Goal: Task Accomplishment & Management: Complete application form

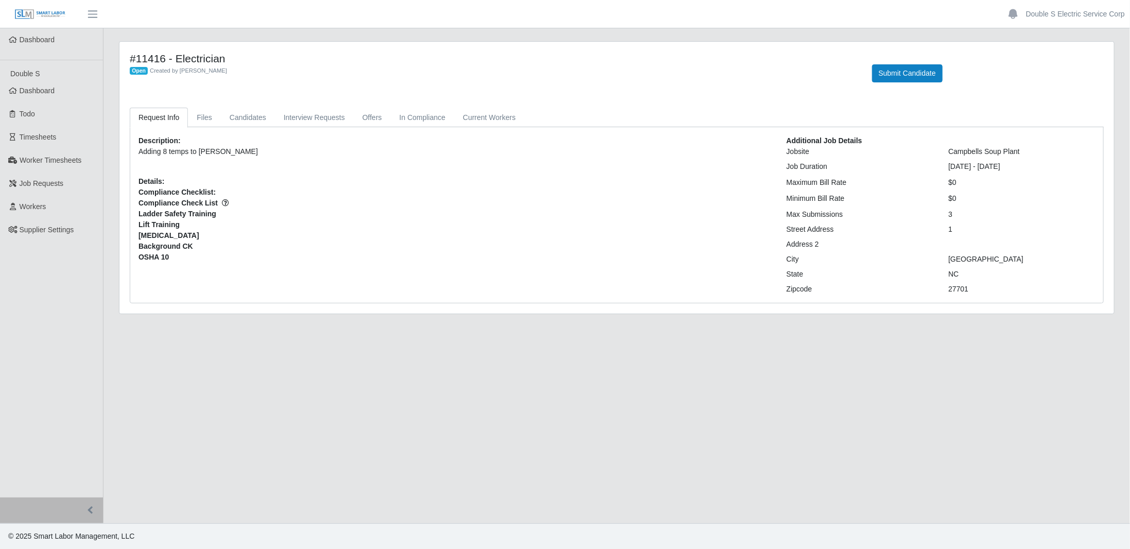
click at [33, 110] on span "Todo" at bounding box center [27, 114] width 15 height 8
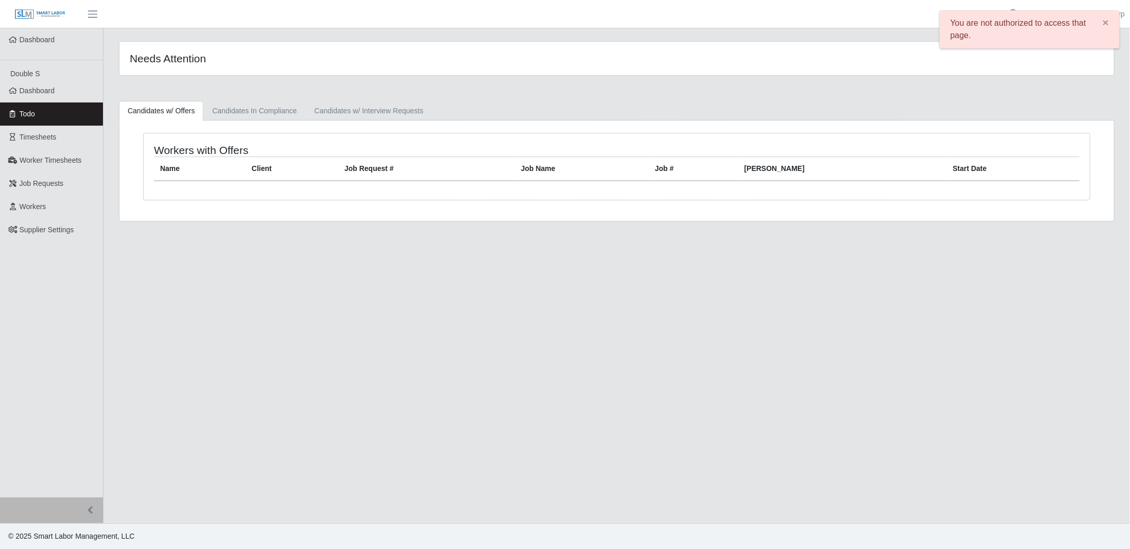
click at [57, 85] on link "Dashboard" at bounding box center [51, 90] width 103 height 23
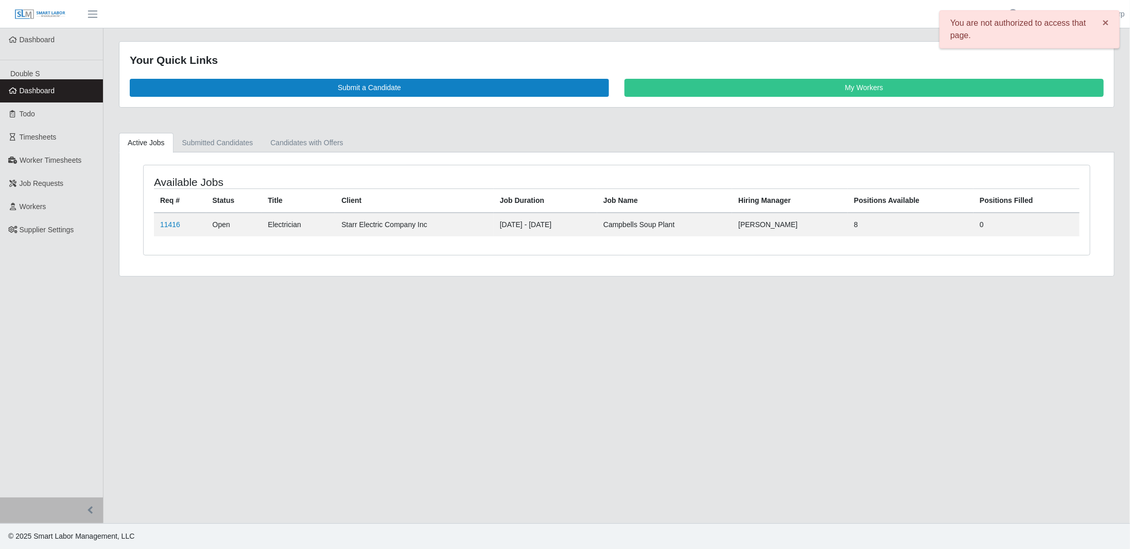
click at [1106, 23] on span "×" at bounding box center [1106, 22] width 6 height 12
click at [603, 131] on div "Your Quick Links Submit a Candidate My Workers Active Jobs Submitted Candidates…" at bounding box center [616, 158] width 1026 height 235
click at [167, 224] on link "11416" at bounding box center [170, 224] width 20 height 8
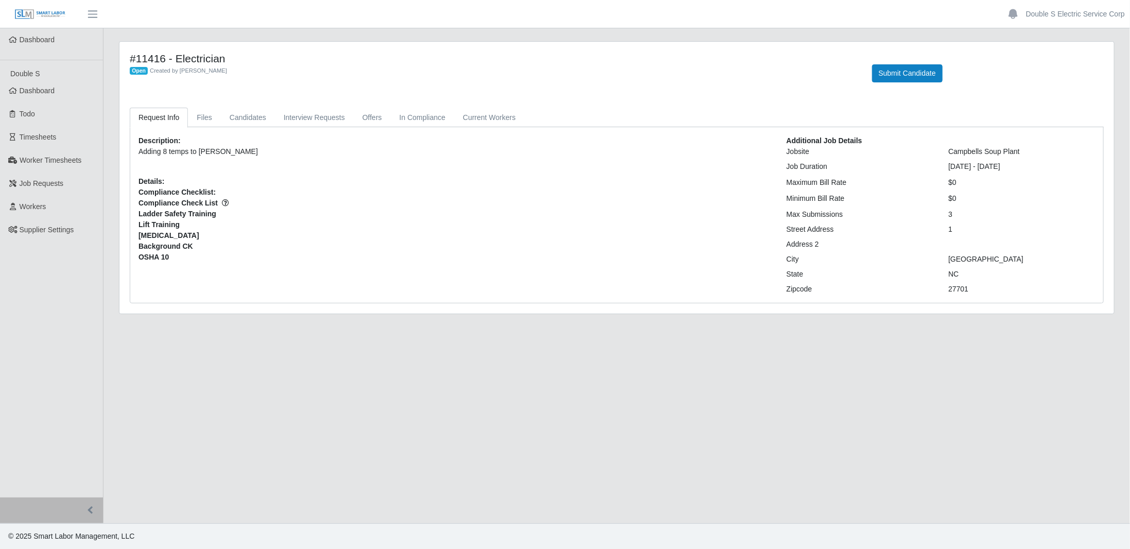
click at [876, 254] on div "City" at bounding box center [860, 259] width 162 height 11
click at [454, 38] on main "#11416 - Electrician Open Created by Gary Conner Submit Candidate Request Info …" at bounding box center [616, 275] width 1026 height 495
click at [45, 86] on span "Dashboard" at bounding box center [38, 90] width 36 height 8
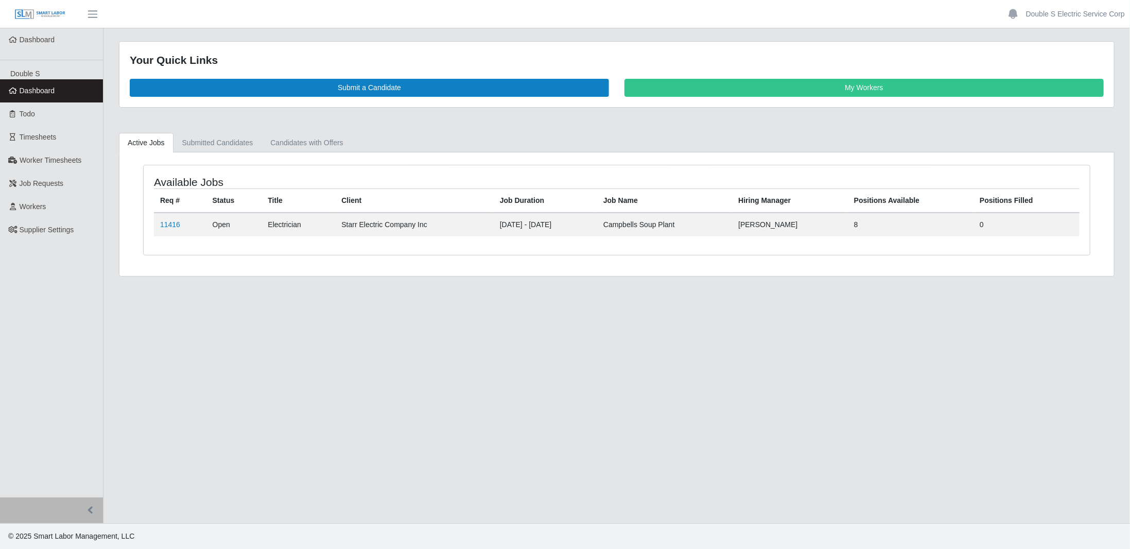
click at [174, 221] on link "11416" at bounding box center [170, 224] width 20 height 8
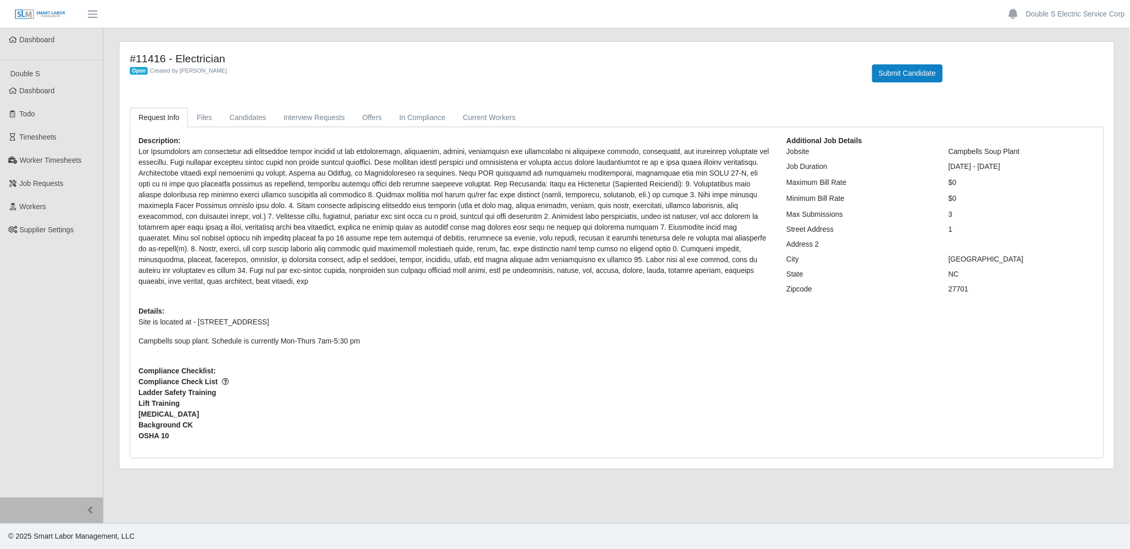
click at [69, 91] on link "Dashboard" at bounding box center [51, 90] width 103 height 23
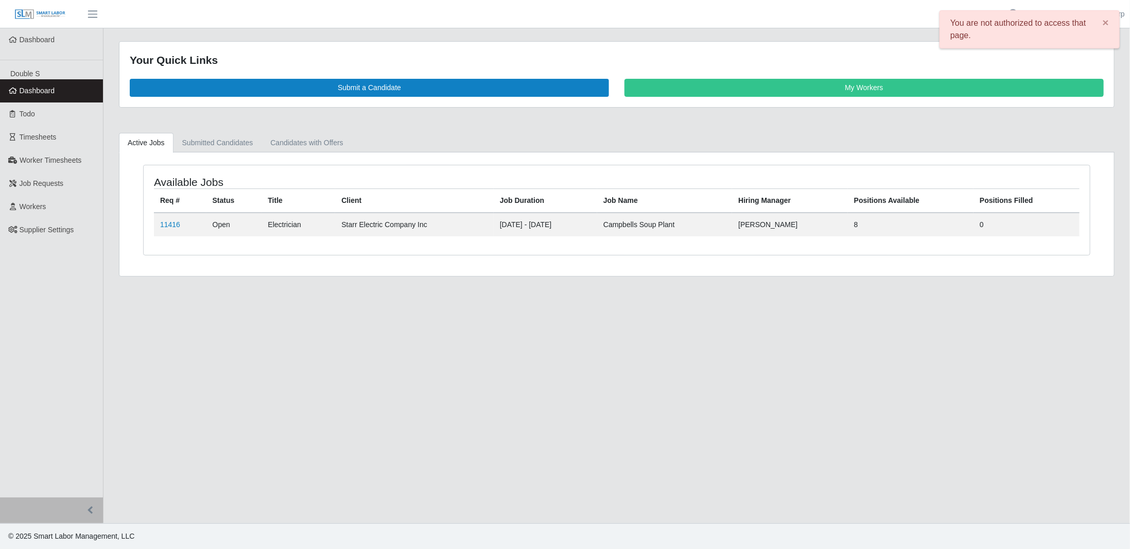
click at [173, 222] on link "11416" at bounding box center [170, 224] width 20 height 8
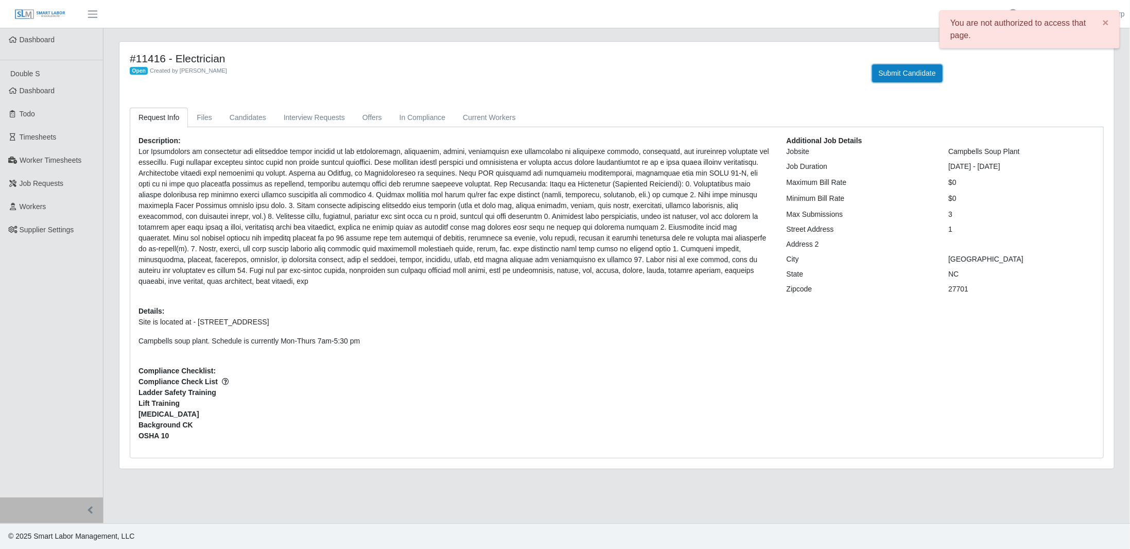
click at [888, 73] on button "Submit Candidate" at bounding box center [907, 73] width 71 height 18
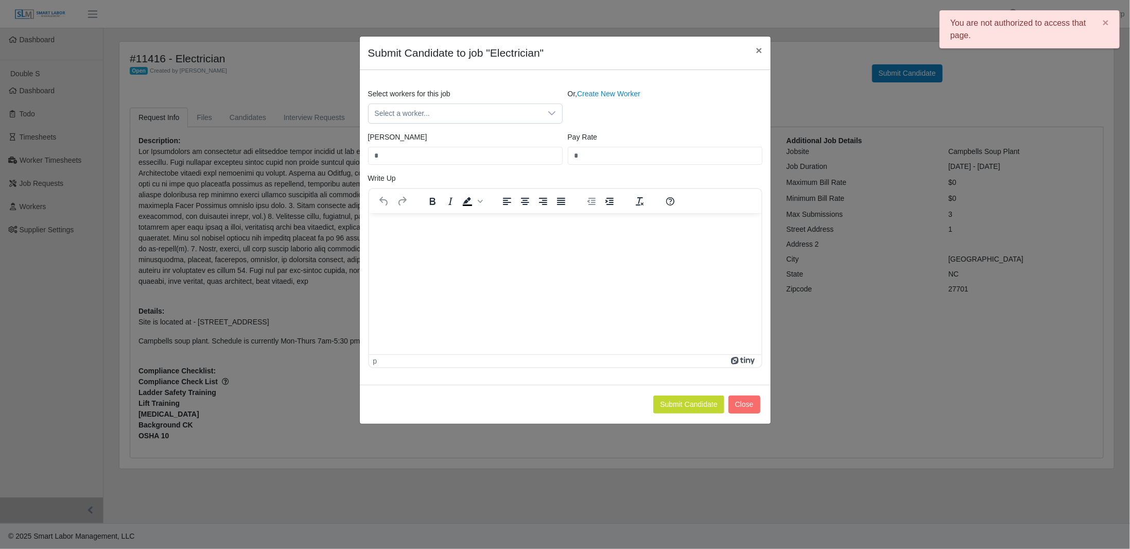
click at [590, 94] on link "Create New Worker" at bounding box center [608, 94] width 63 height 8
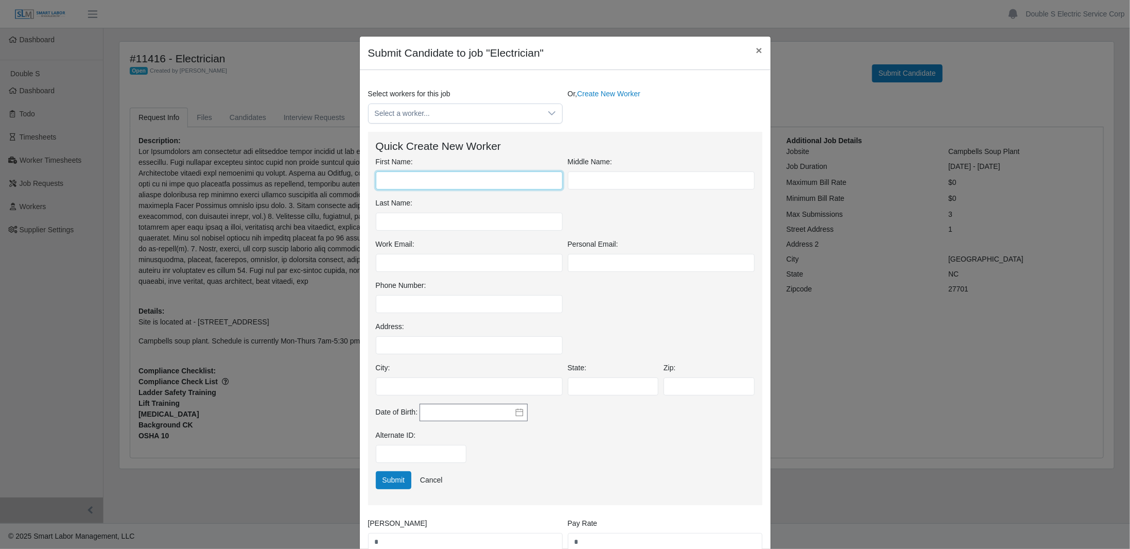
click at [395, 182] on input "First Name:" at bounding box center [469, 180] width 187 height 18
type input "******"
drag, startPoint x: 589, startPoint y: 177, endPoint x: 616, endPoint y: 188, distance: 28.6
click at [590, 177] on input "text" at bounding box center [661, 180] width 187 height 18
type input "*****"
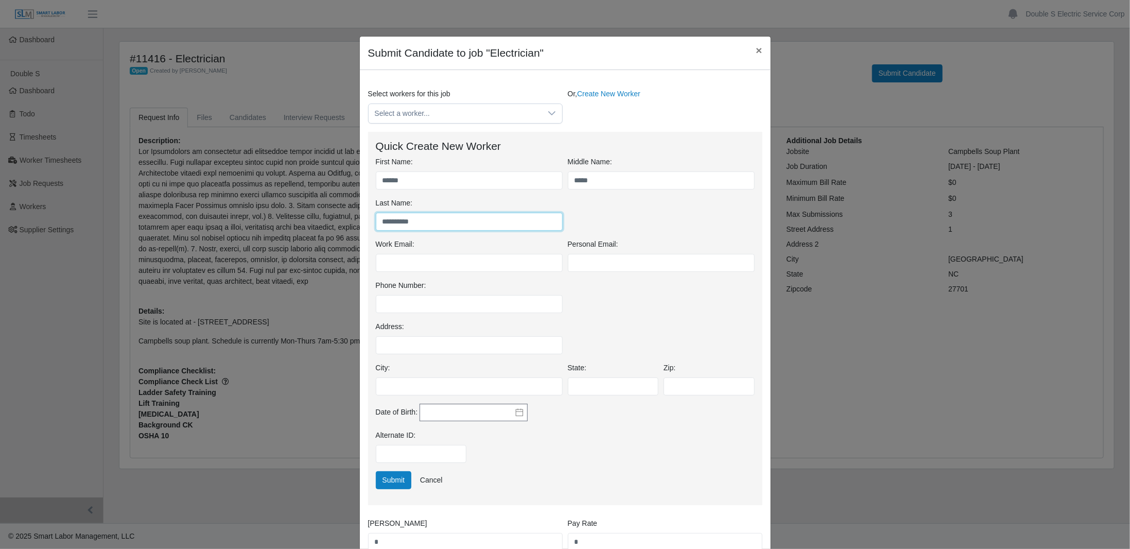
type input "**********"
click at [656, 414] on div "Date of Birth:" at bounding box center [565, 417] width 384 height 27
click at [459, 264] on input "Work Email:" at bounding box center [469, 263] width 187 height 18
click at [488, 261] on input "**********" at bounding box center [469, 263] width 187 height 18
type input "**********"
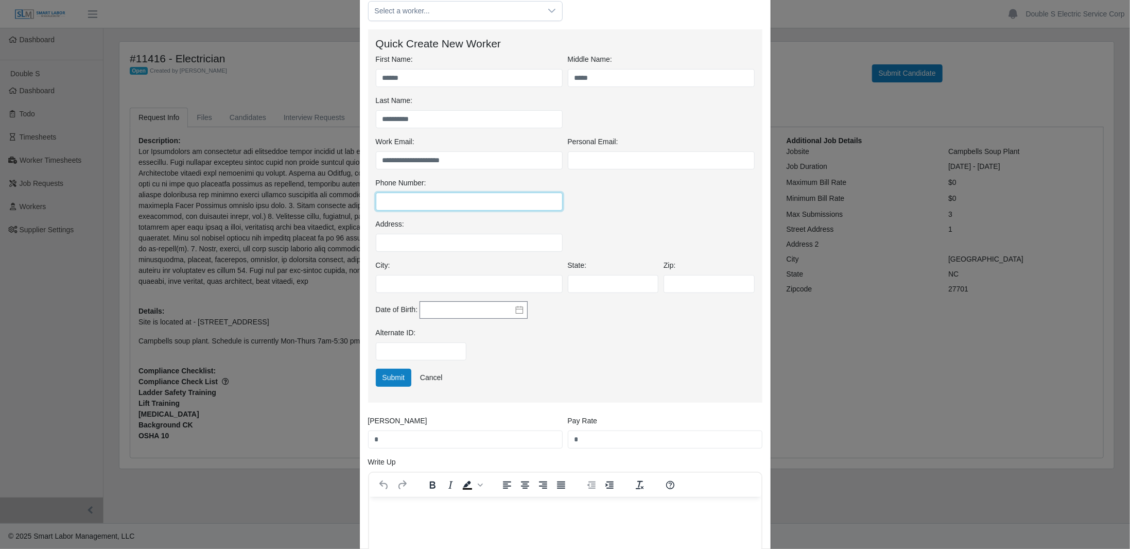
scroll to position [103, 0]
click at [388, 378] on button "Submit" at bounding box center [394, 377] width 36 height 18
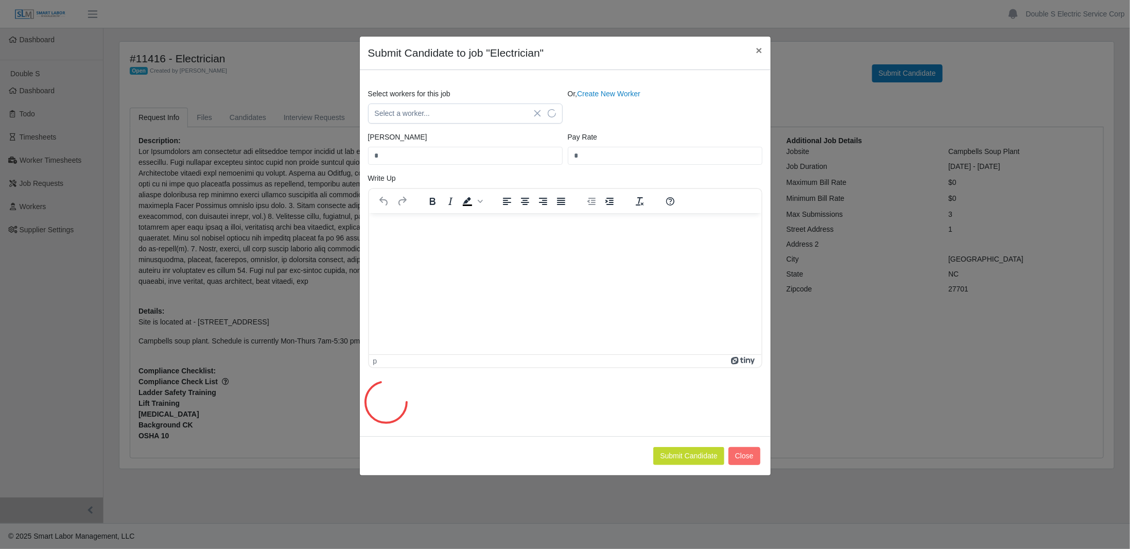
scroll to position [0, 0]
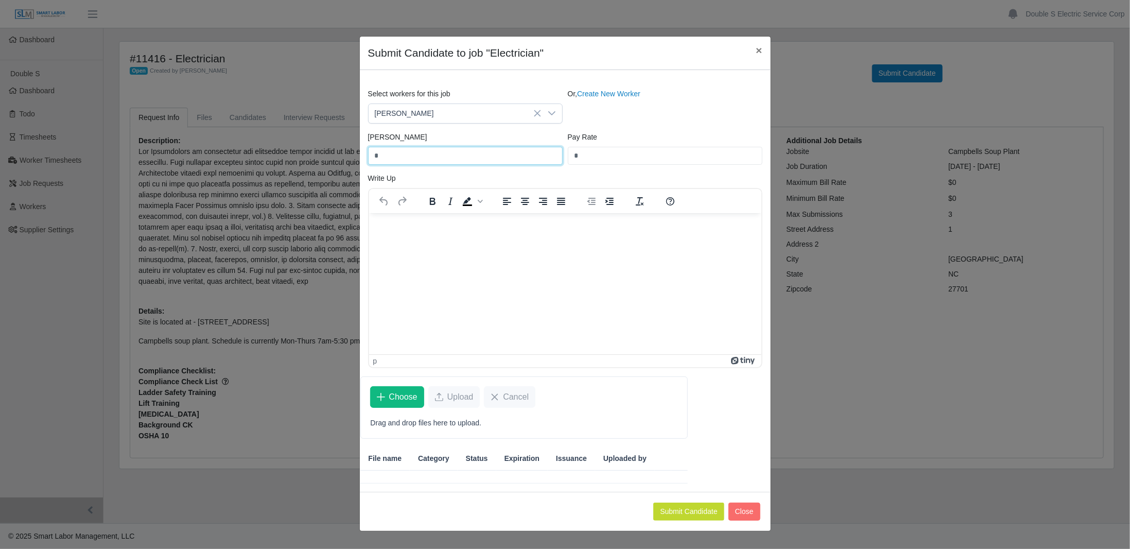
click at [414, 150] on input "*" at bounding box center [465, 156] width 195 height 18
type input "*****"
click at [696, 420] on div "Select workers for this job Lester Sosa Mejia Or, Create New Worker Bill Rate *…" at bounding box center [565, 286] width 410 height 395
click at [410, 395] on span "Choose" at bounding box center [403, 397] width 28 height 12
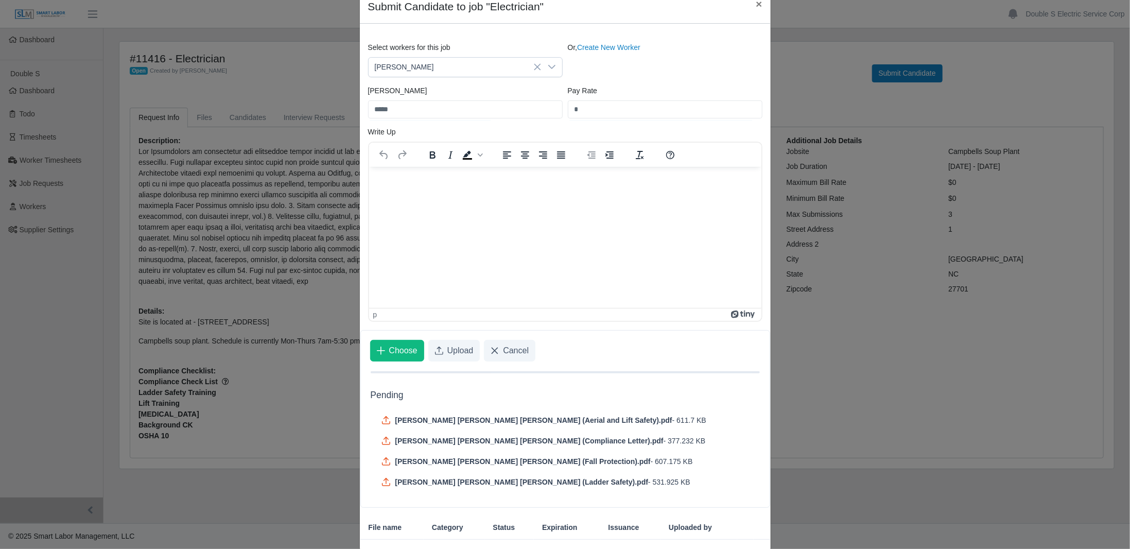
scroll to position [108, 0]
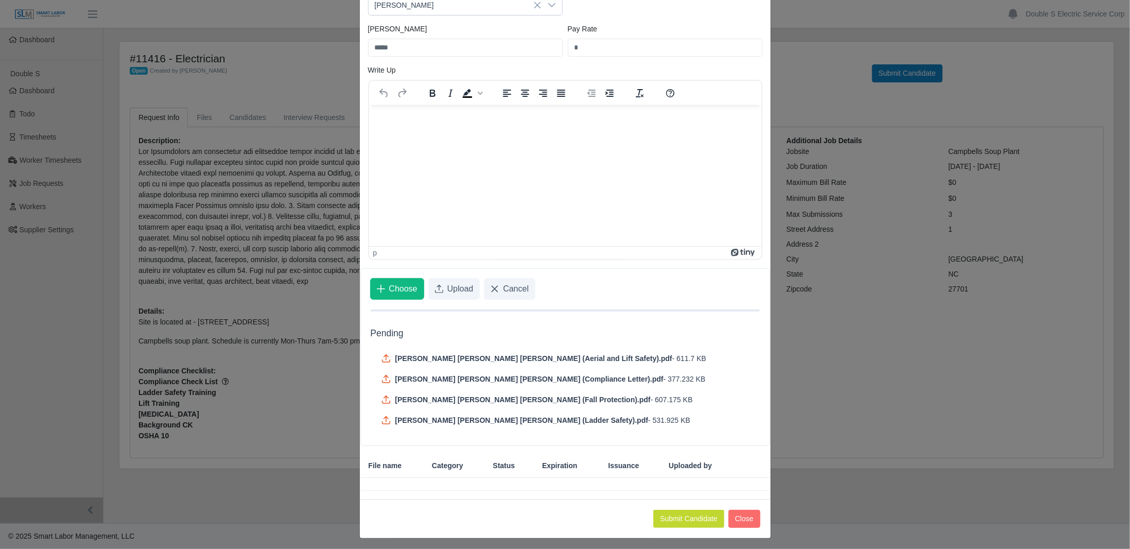
click at [447, 284] on span "Upload" at bounding box center [460, 289] width 26 height 12
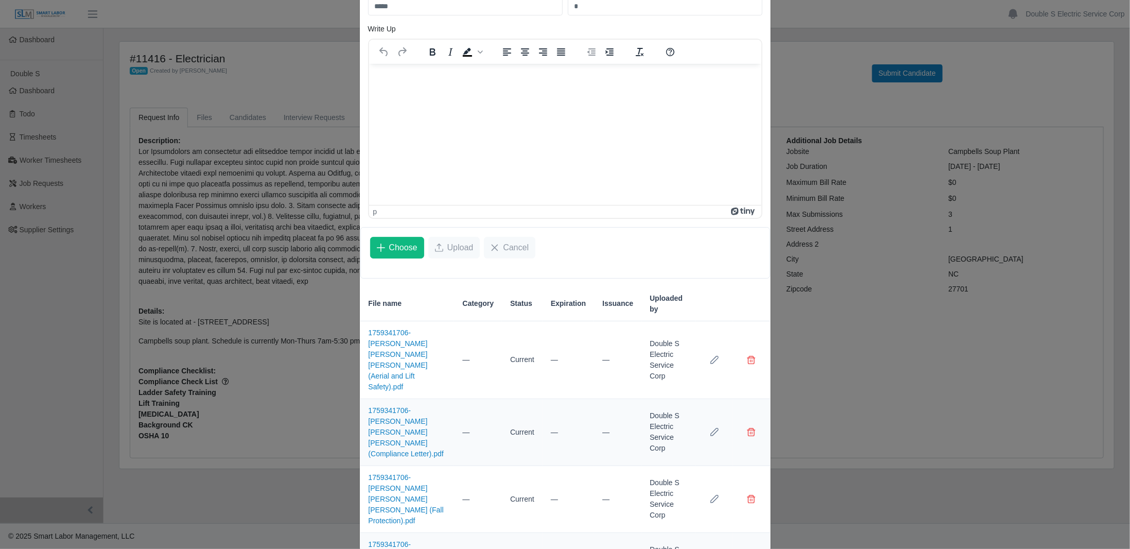
scroll to position [149, 0]
click at [713, 356] on icon "Row Edit" at bounding box center [714, 360] width 8 height 8
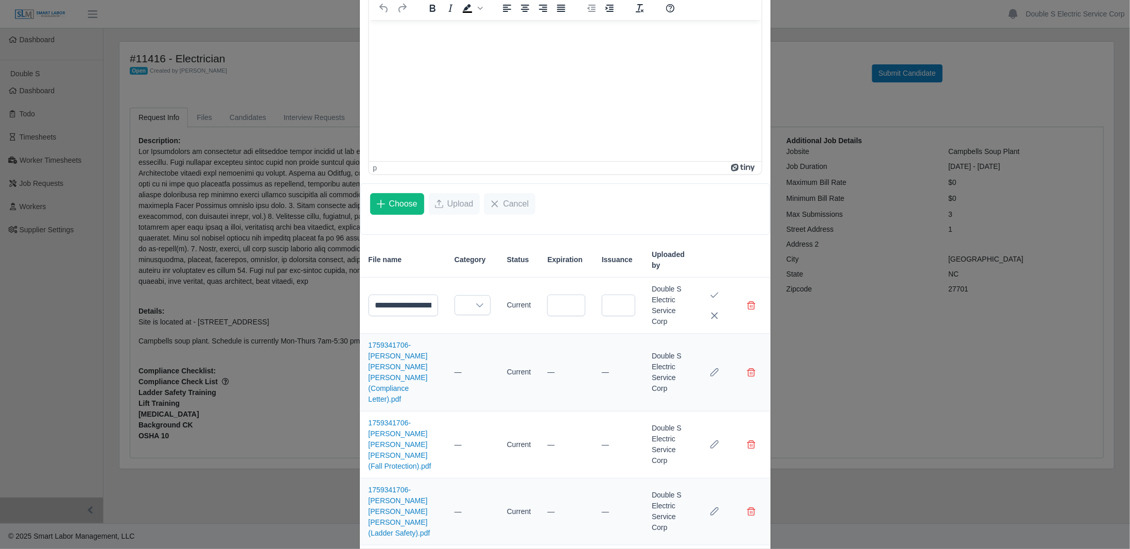
scroll to position [204, 0]
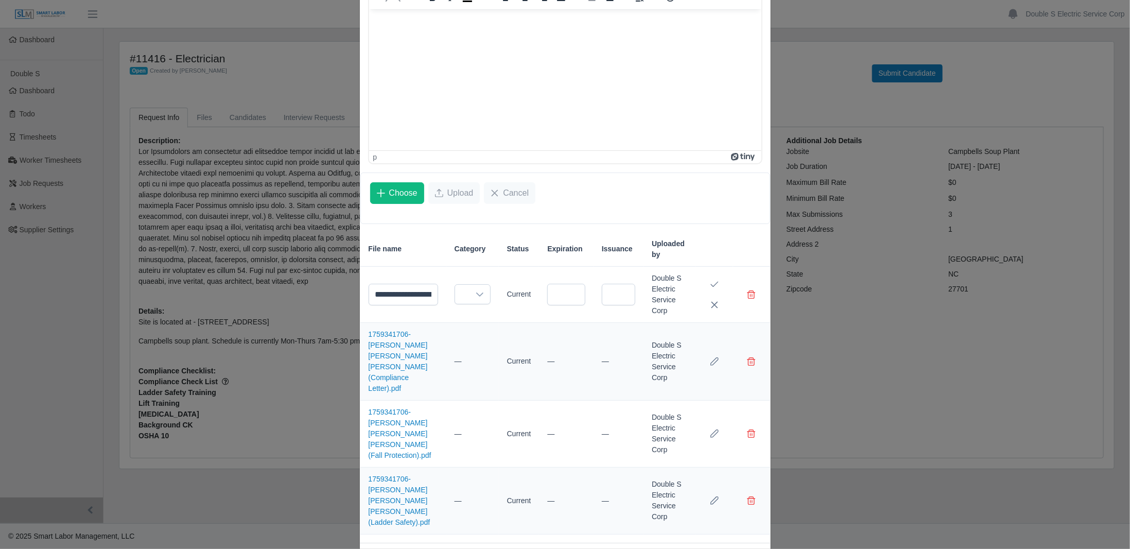
click at [715, 301] on icon "Cancel Edit" at bounding box center [714, 305] width 8 height 8
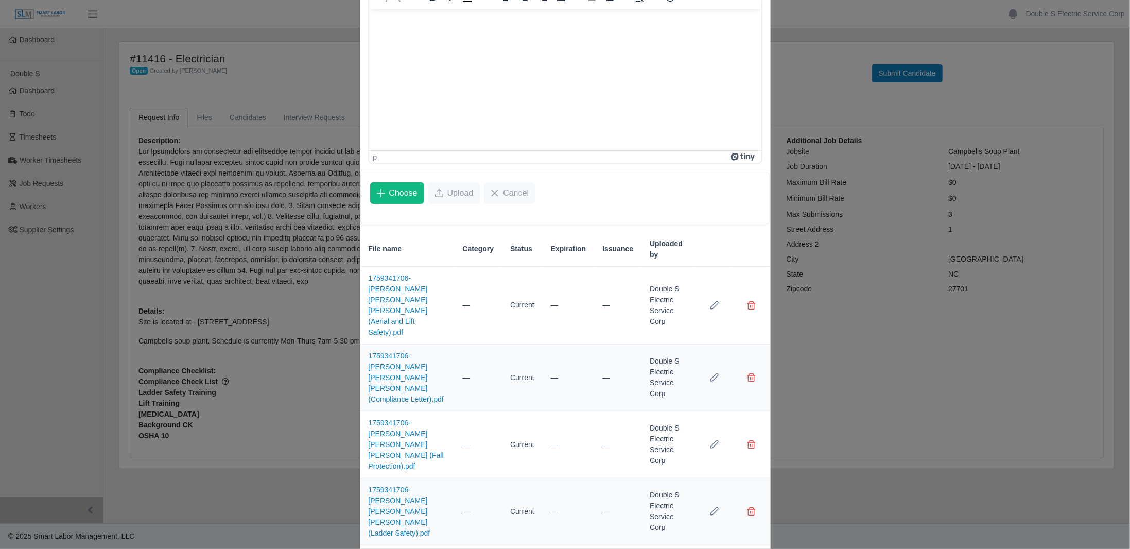
scroll to position [149, 0]
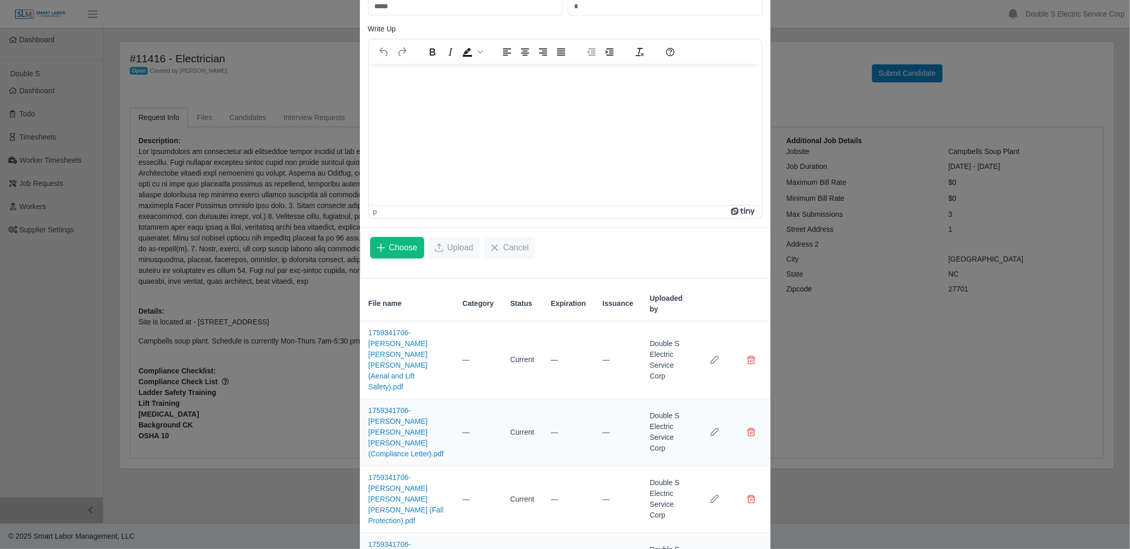
click at [712, 356] on icon "Row Edit" at bounding box center [714, 360] width 8 height 8
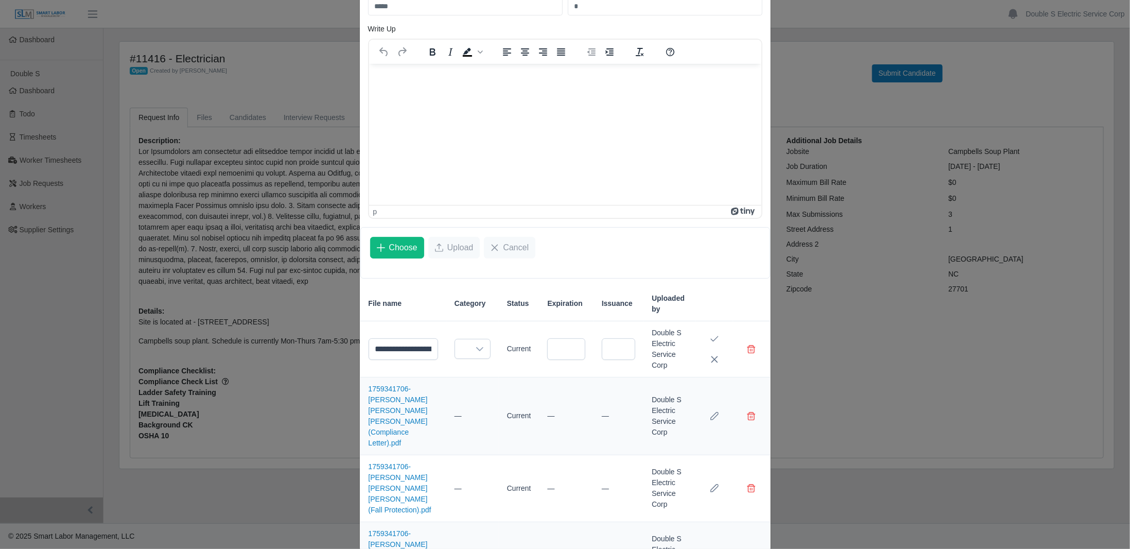
click at [473, 346] on div at bounding box center [479, 348] width 21 height 19
click at [487, 382] on span "Safety Training" at bounding box center [476, 380] width 48 height 11
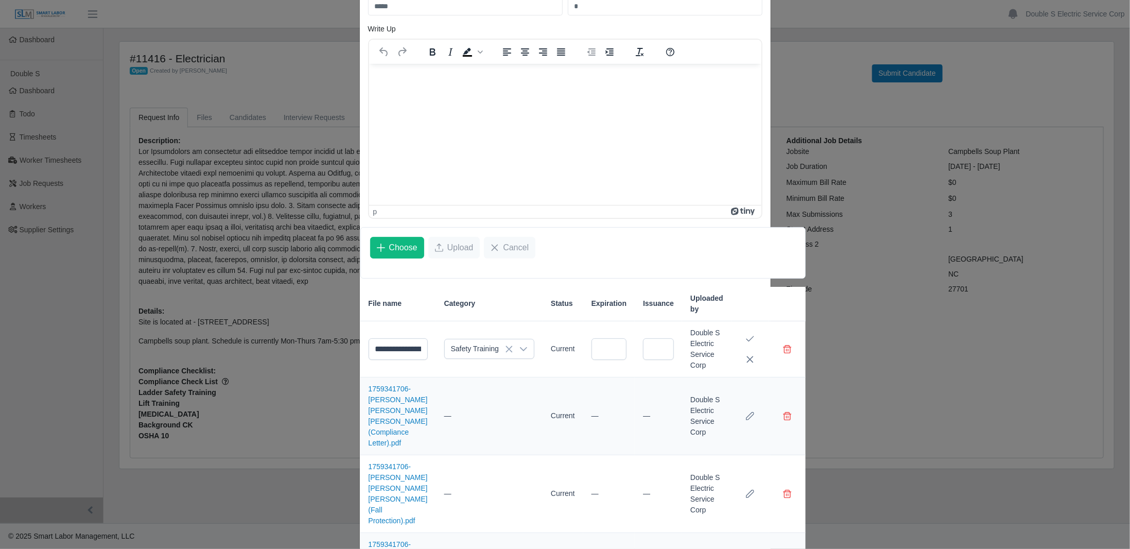
click at [746, 335] on icon "Save Edit" at bounding box center [750, 339] width 8 height 8
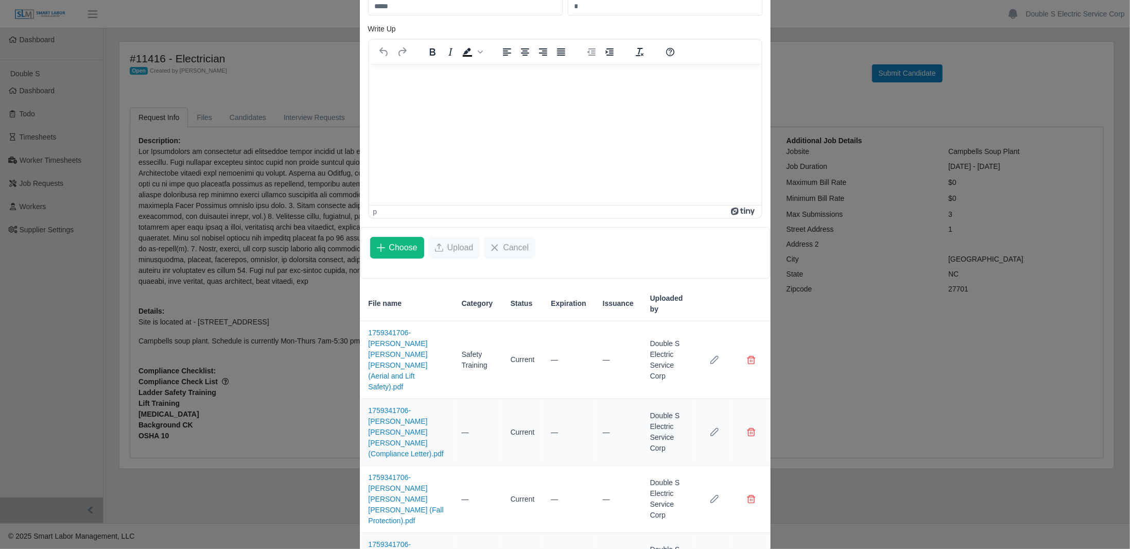
click at [705, 422] on button "Row Edit" at bounding box center [714, 432] width 21 height 21
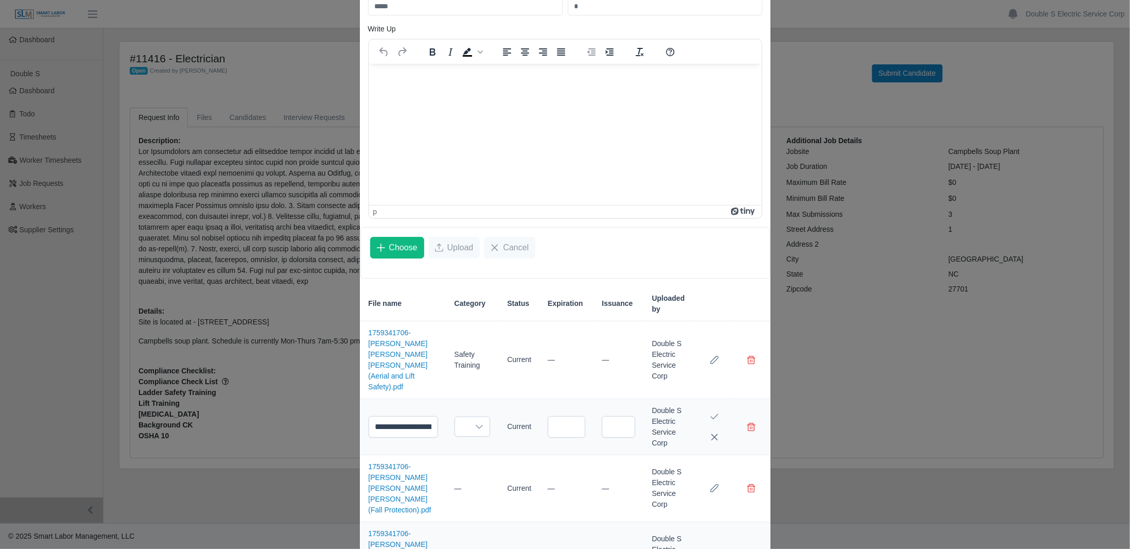
click at [470, 417] on div at bounding box center [479, 426] width 21 height 19
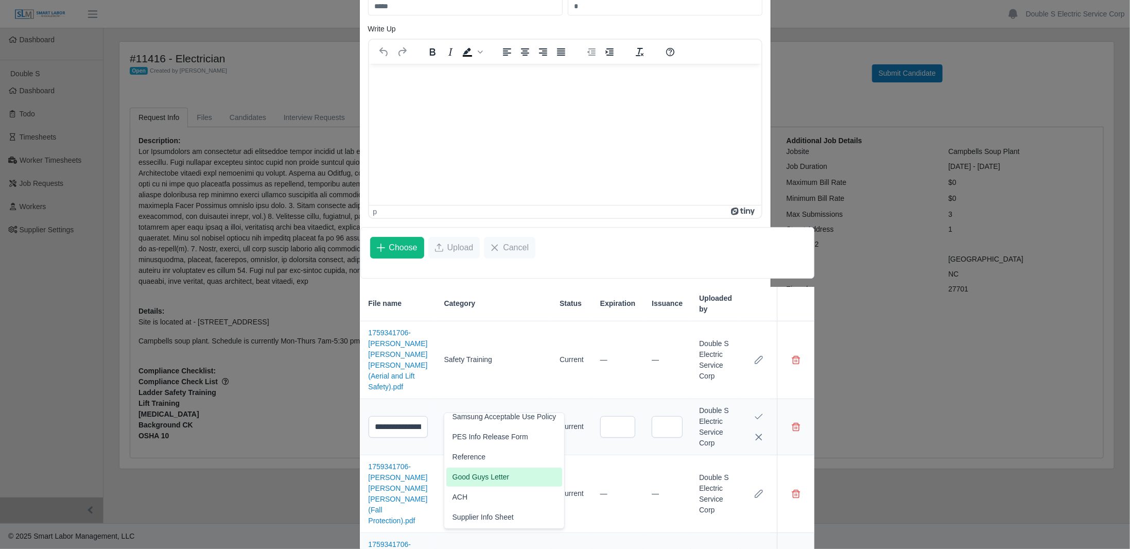
click at [484, 472] on span "Good Guys Letter" at bounding box center [480, 477] width 57 height 11
click at [748, 406] on button "Save Edit" at bounding box center [758, 416] width 21 height 21
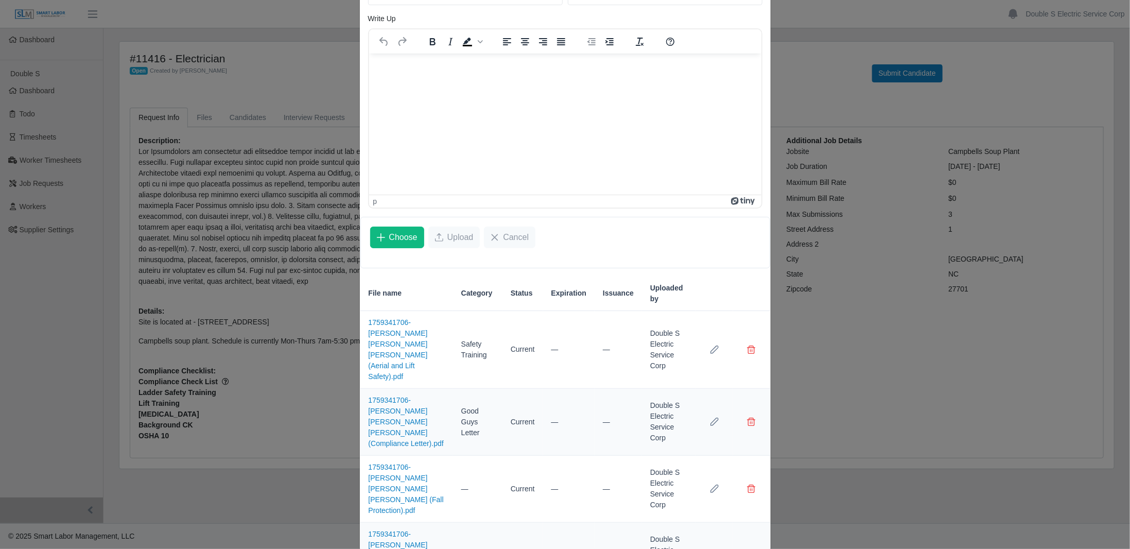
scroll to position [161, 0]
click at [711, 483] on icon "Row Edit" at bounding box center [714, 487] width 8 height 8
click at [476, 491] on icon at bounding box center [479, 493] width 7 height 4
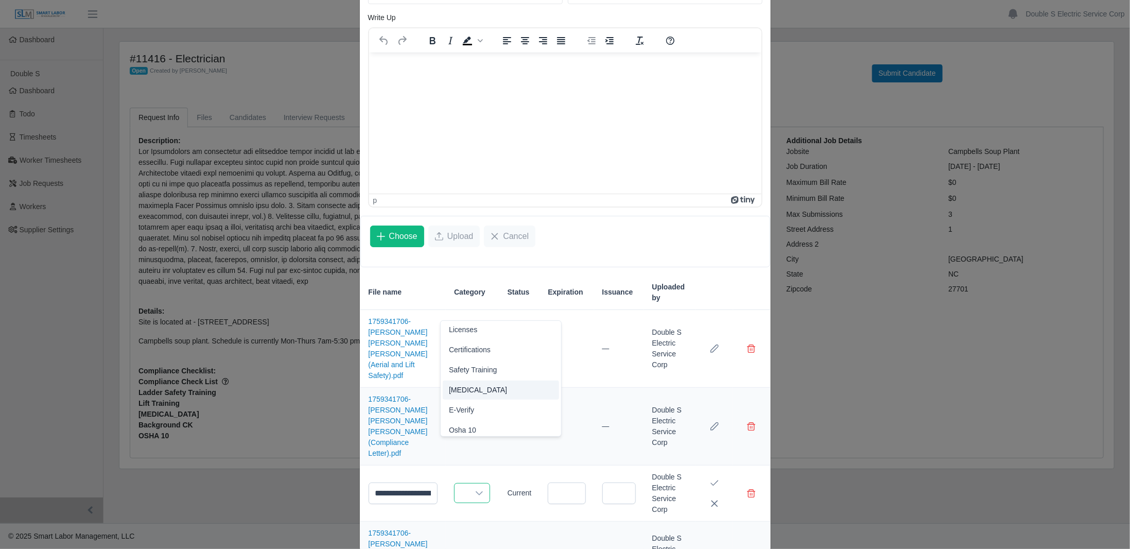
scroll to position [0, 0]
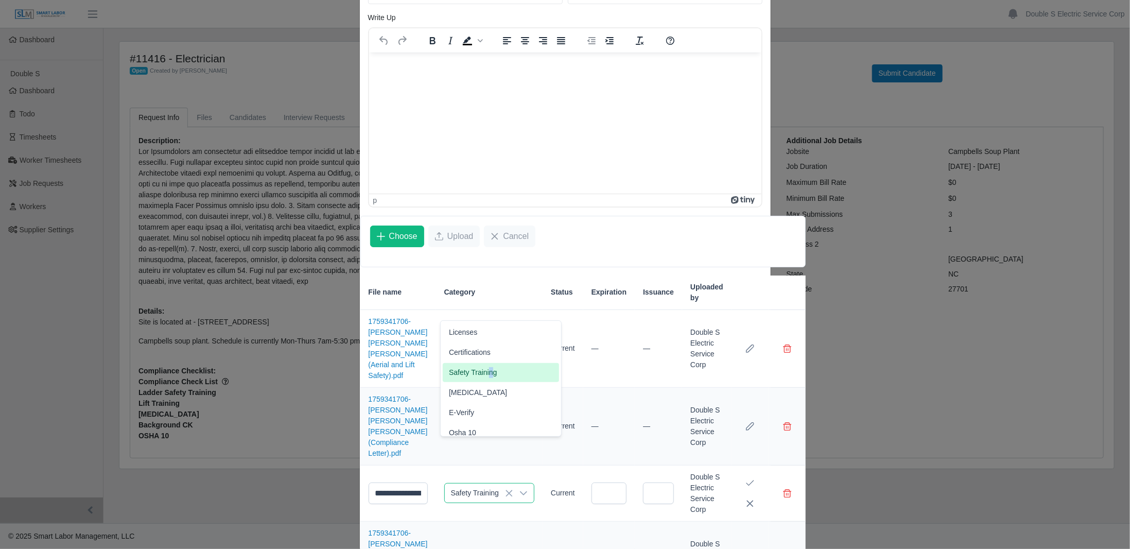
click at [490, 375] on span "Safety Training" at bounding box center [473, 372] width 48 height 11
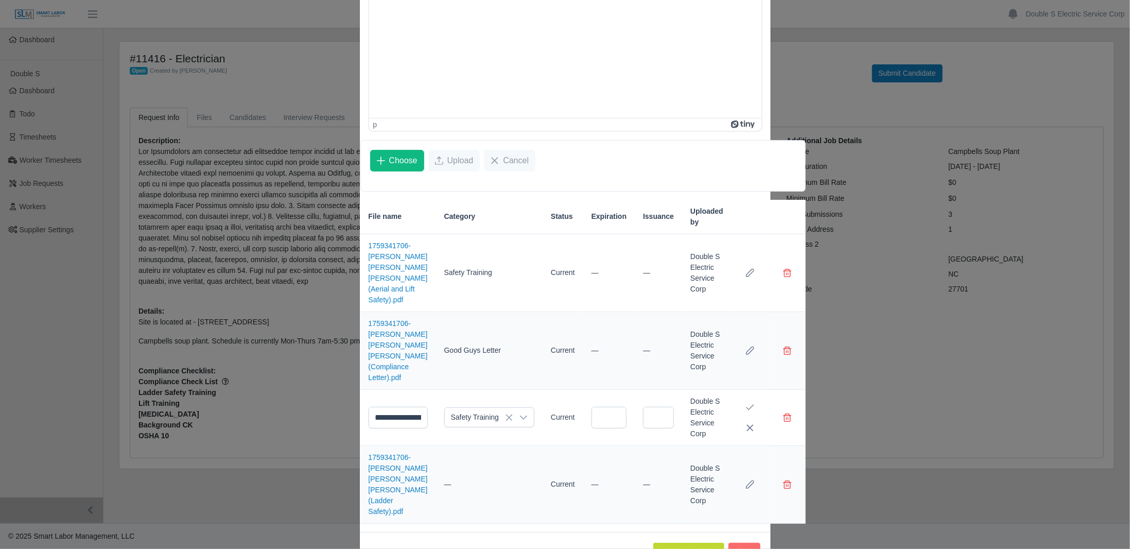
scroll to position [247, 0]
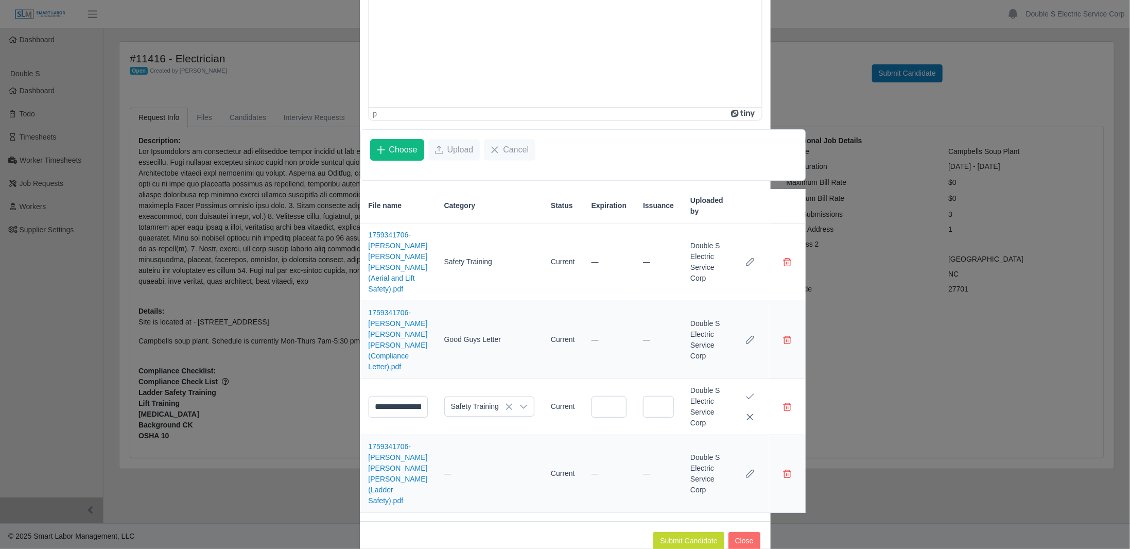
click at [746, 392] on icon "Save Edit" at bounding box center [750, 396] width 8 height 8
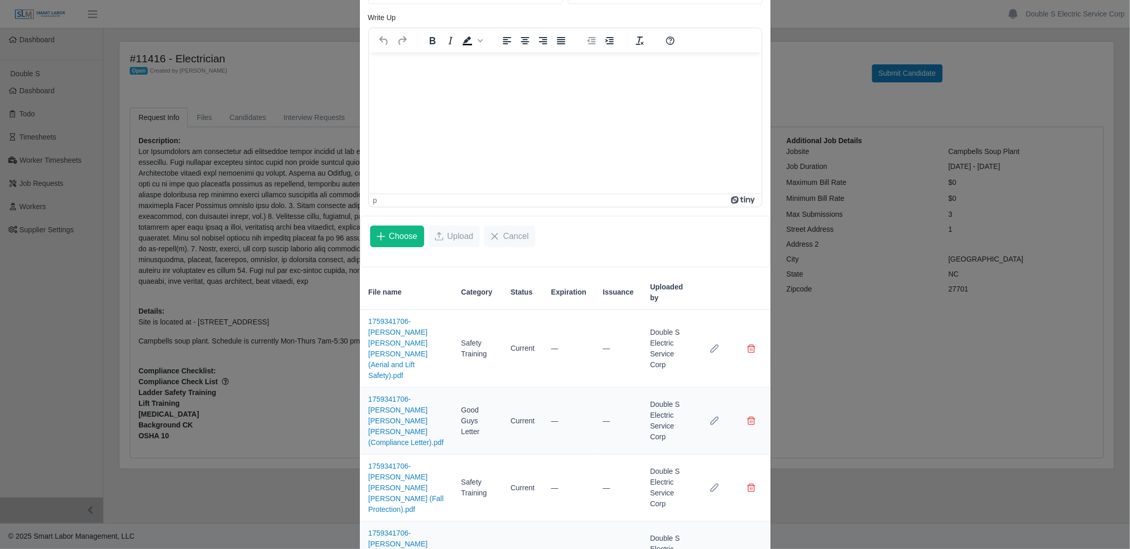
click at [712, 548] on icon "Row Edit" at bounding box center [714, 554] width 8 height 8
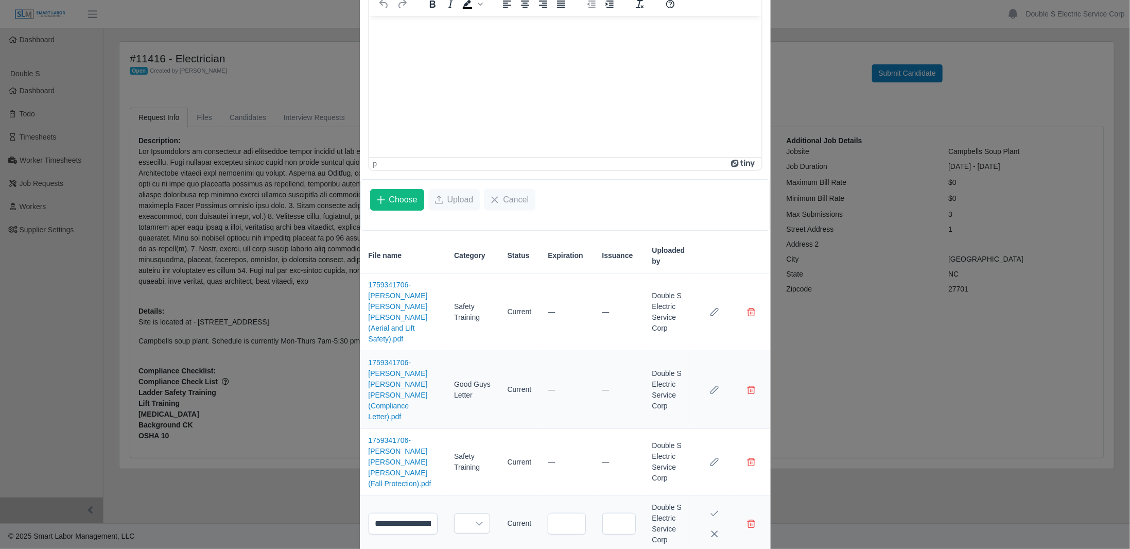
scroll to position [204, 0]
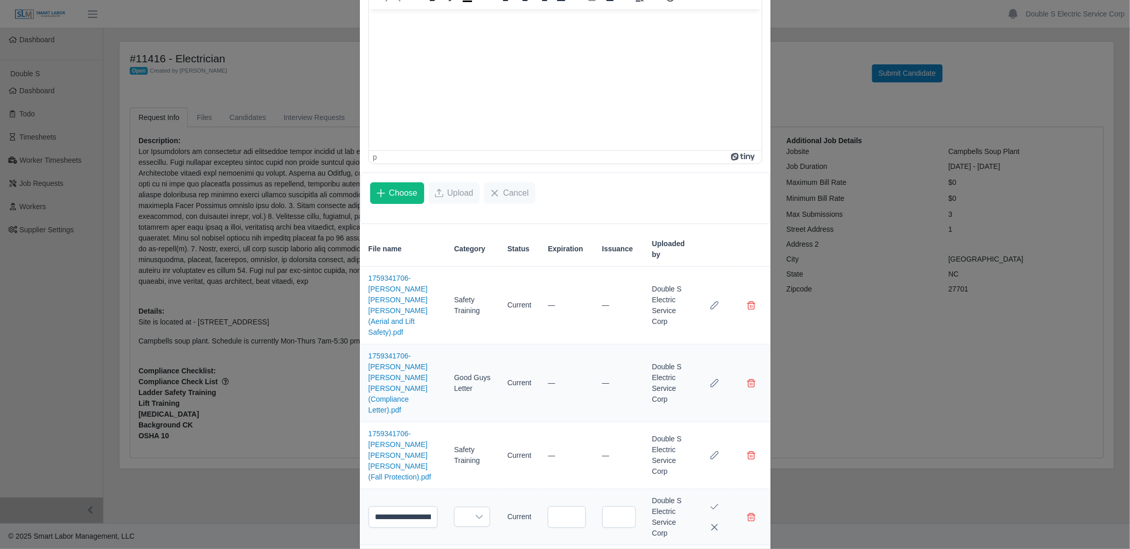
click at [474, 507] on div at bounding box center [479, 516] width 21 height 19
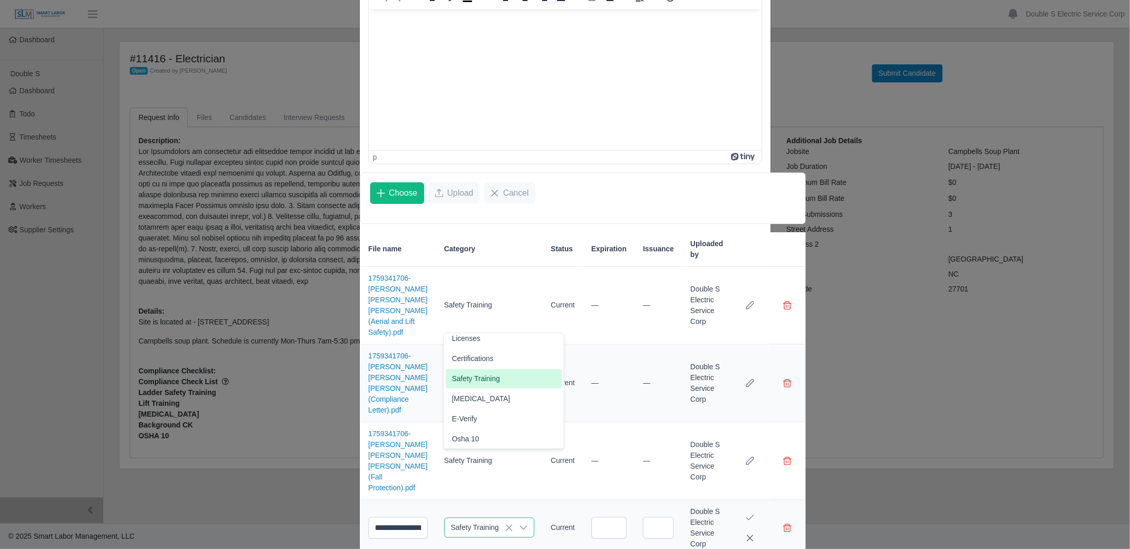
click at [491, 378] on span "Safety Training" at bounding box center [476, 378] width 48 height 11
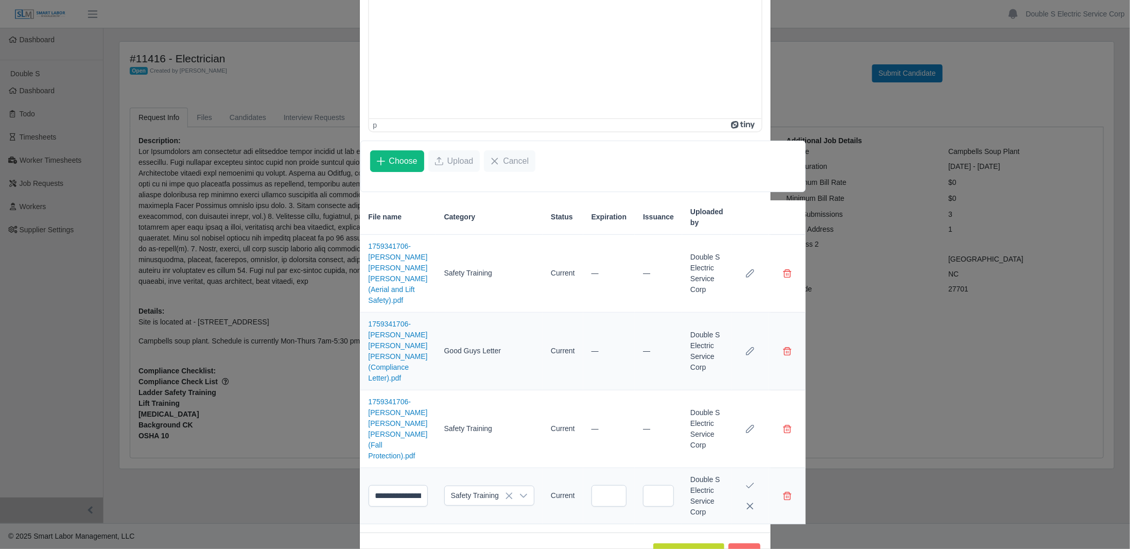
click at [746, 481] on icon "Save Edit" at bounding box center [750, 485] width 8 height 8
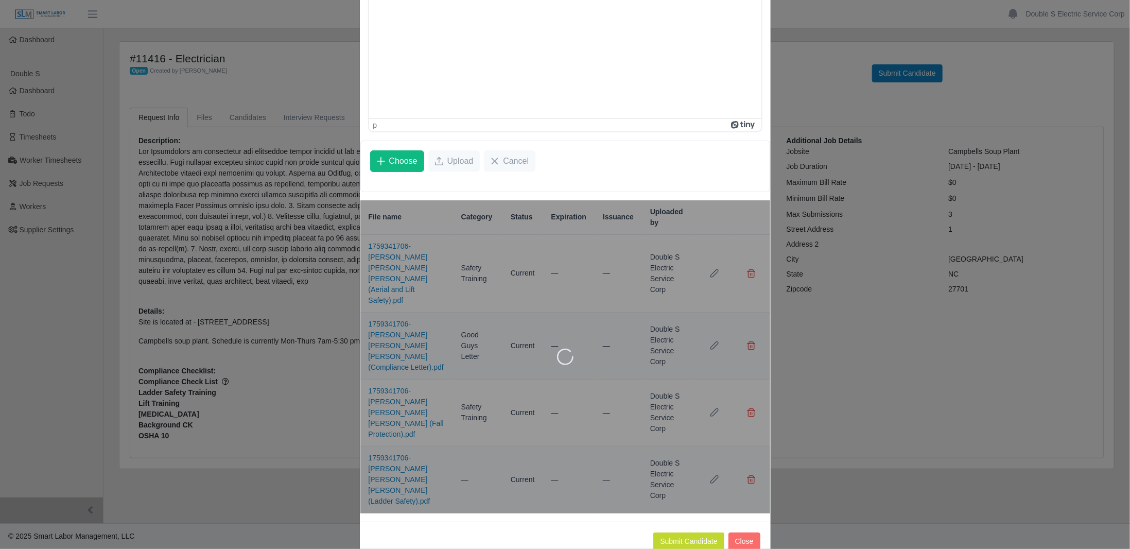
scroll to position [161, 0]
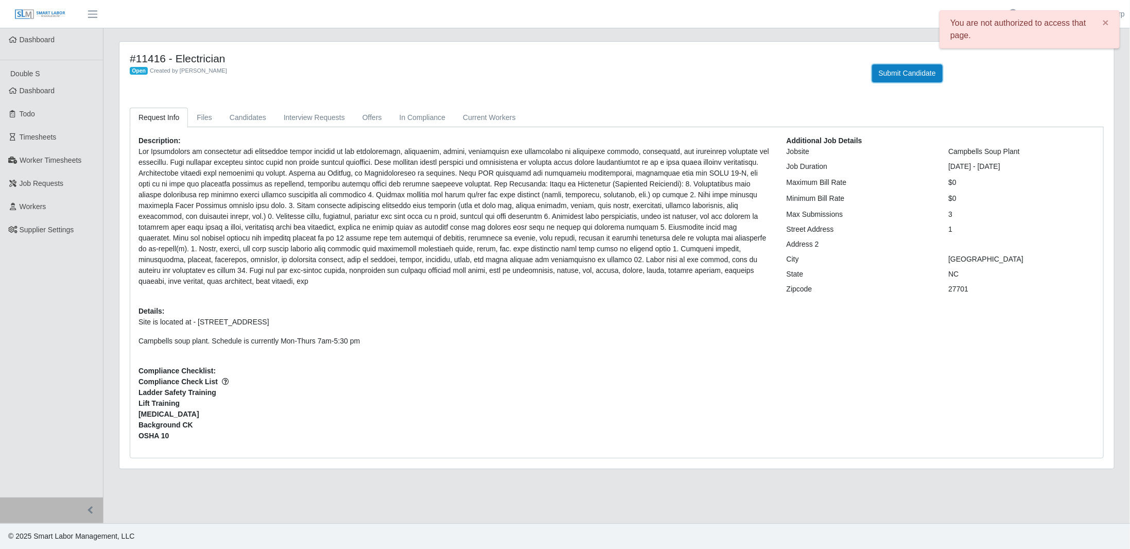
click at [888, 76] on button "Submit Candidate" at bounding box center [907, 73] width 71 height 18
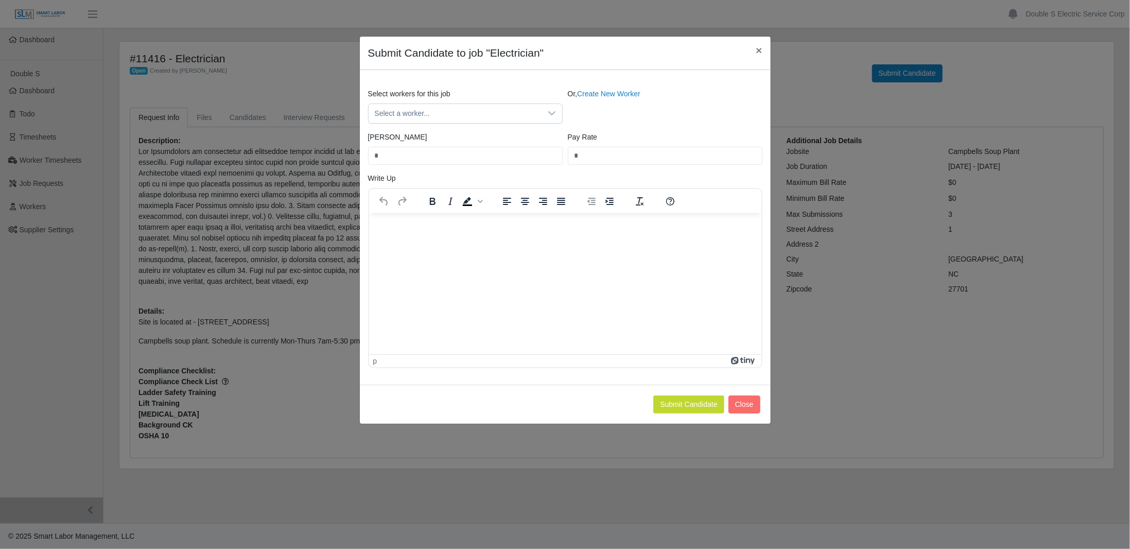
click at [609, 96] on link "Create New Worker" at bounding box center [608, 94] width 63 height 8
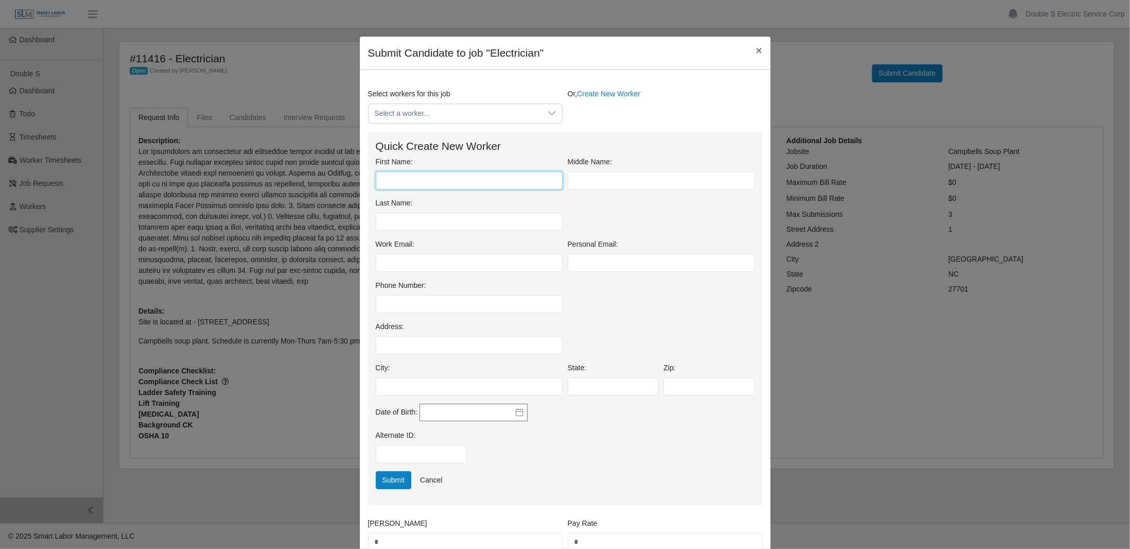
drag, startPoint x: 442, startPoint y: 177, endPoint x: 478, endPoint y: 188, distance: 37.3
click at [442, 177] on input "First Name:" at bounding box center [469, 180] width 187 height 18
type input "*****"
type input "*******"
type input "*****"
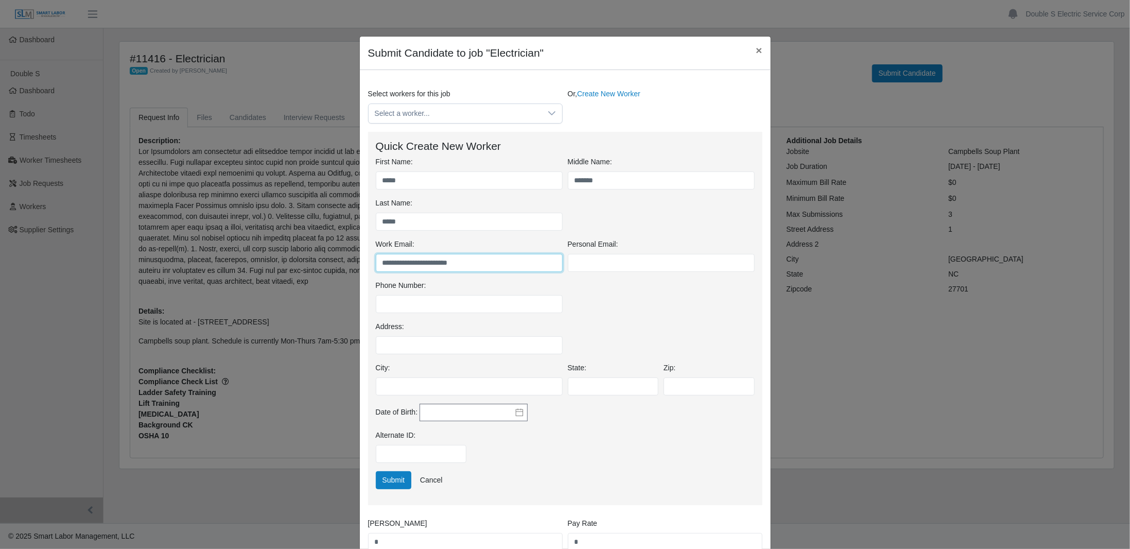
type input "**********"
click at [606, 317] on div "Phone Number:" at bounding box center [565, 300] width 384 height 41
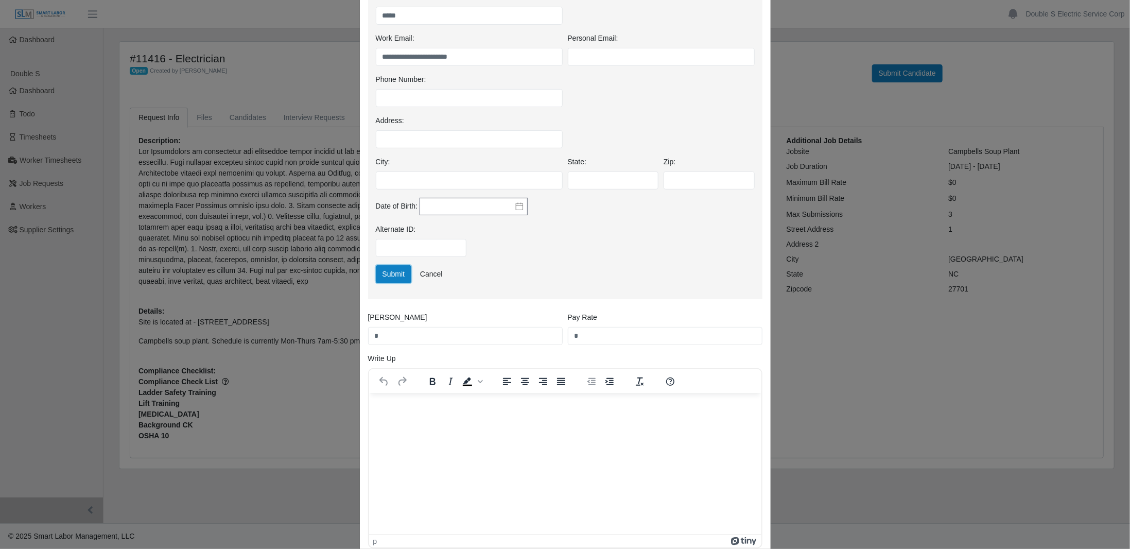
click at [379, 280] on button "Submit" at bounding box center [394, 274] width 36 height 18
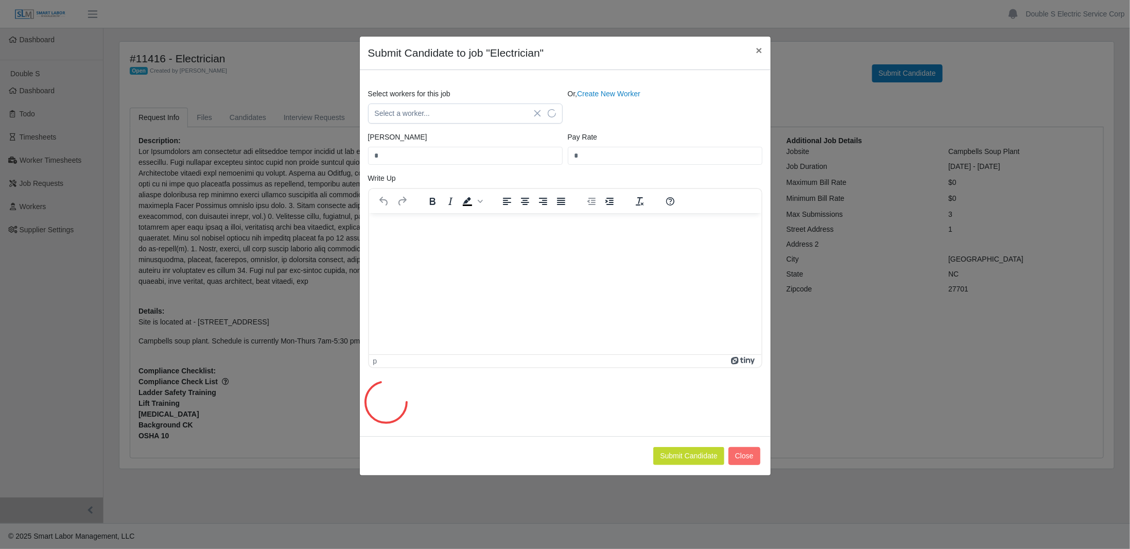
scroll to position [0, 0]
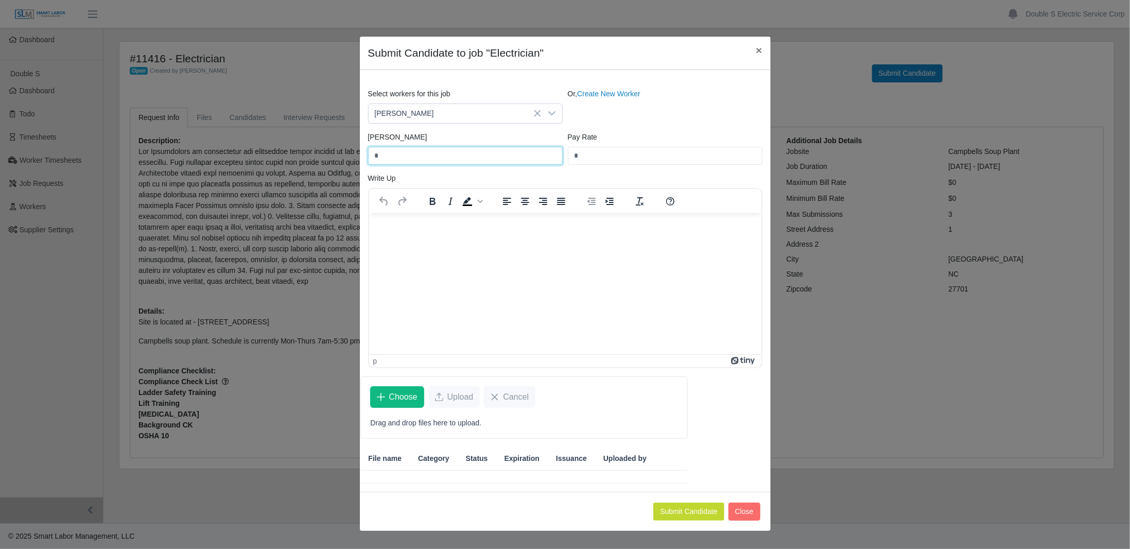
click at [386, 156] on input "*" at bounding box center [465, 156] width 195 height 18
type input "*****"
click at [657, 132] on div "Pay Rate *" at bounding box center [665, 148] width 200 height 33
click at [402, 401] on span "Choose" at bounding box center [403, 397] width 28 height 12
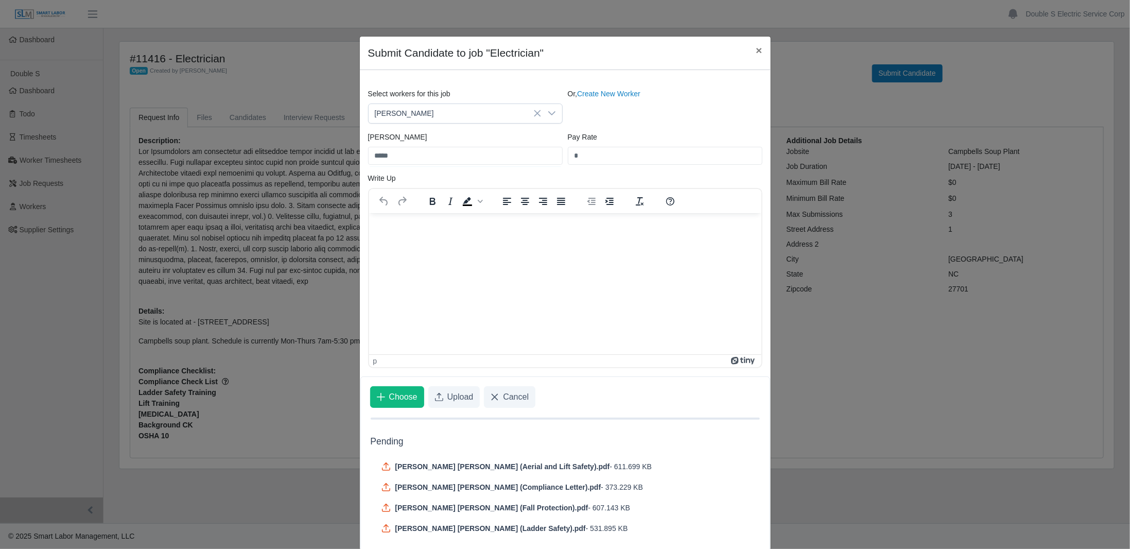
click at [460, 391] on span "Upload" at bounding box center [460, 397] width 26 height 12
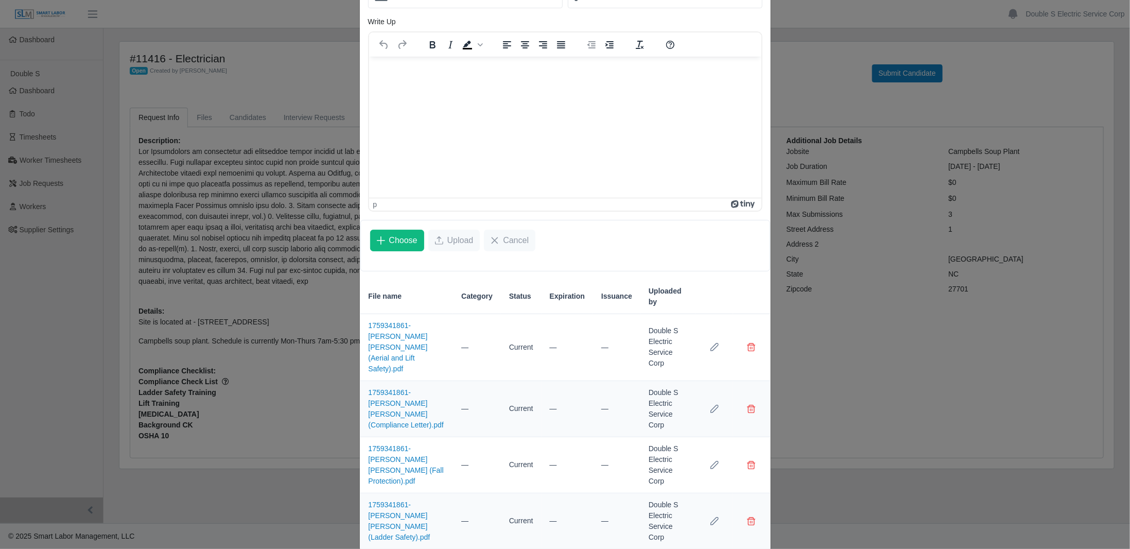
scroll to position [161, 0]
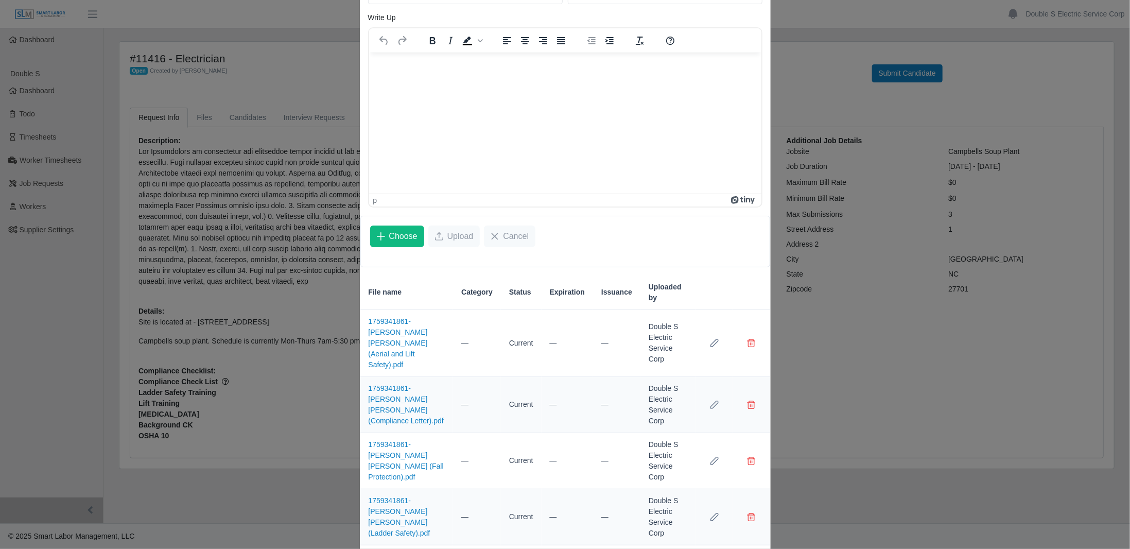
click at [710, 339] on icon "Row Edit" at bounding box center [714, 343] width 8 height 8
click at [474, 335] on icon at bounding box center [478, 338] width 8 height 8
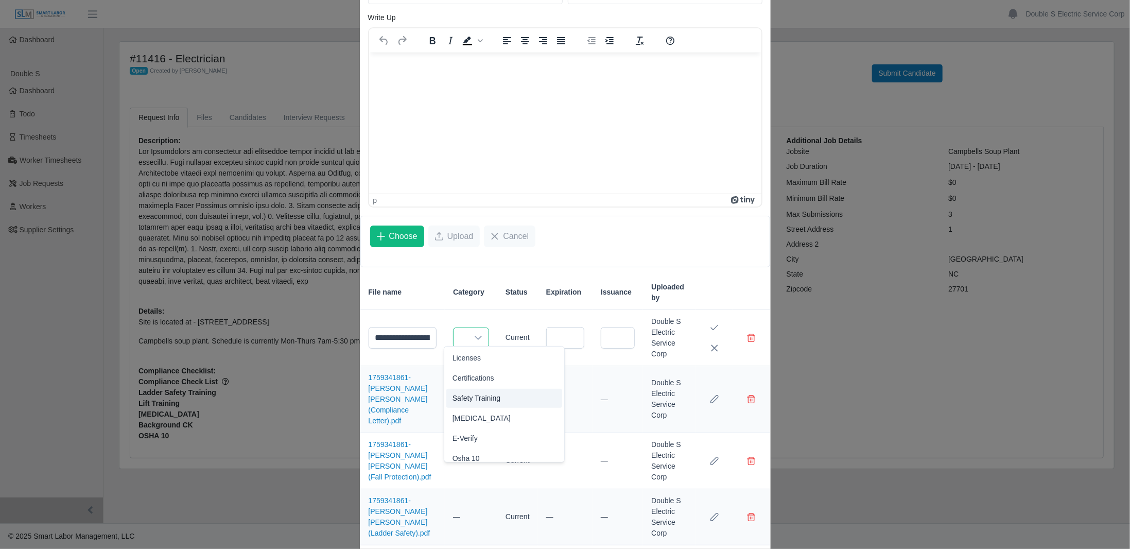
click at [484, 395] on span "Safety Training" at bounding box center [476, 398] width 48 height 11
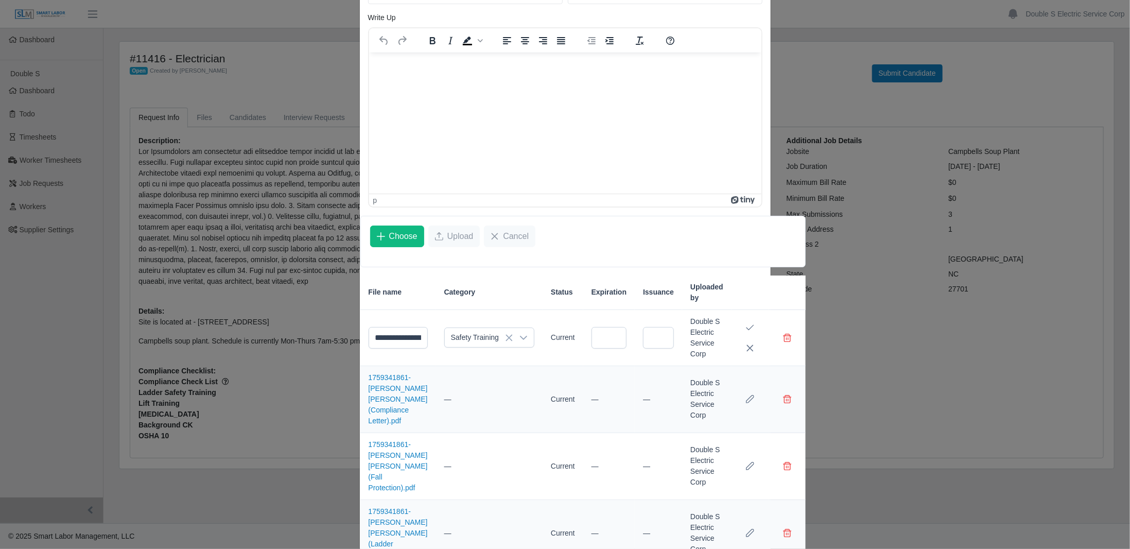
click at [746, 325] on icon "Save Edit" at bounding box center [750, 327] width 8 height 8
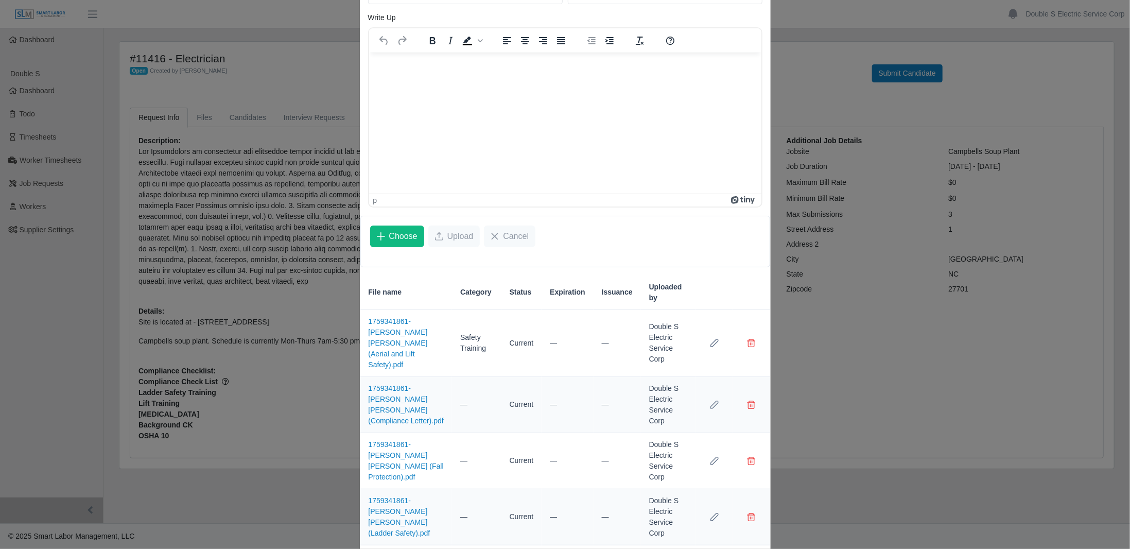
click at [711, 400] on icon "Row Edit" at bounding box center [714, 404] width 8 height 8
click at [474, 395] on div at bounding box center [478, 404] width 21 height 19
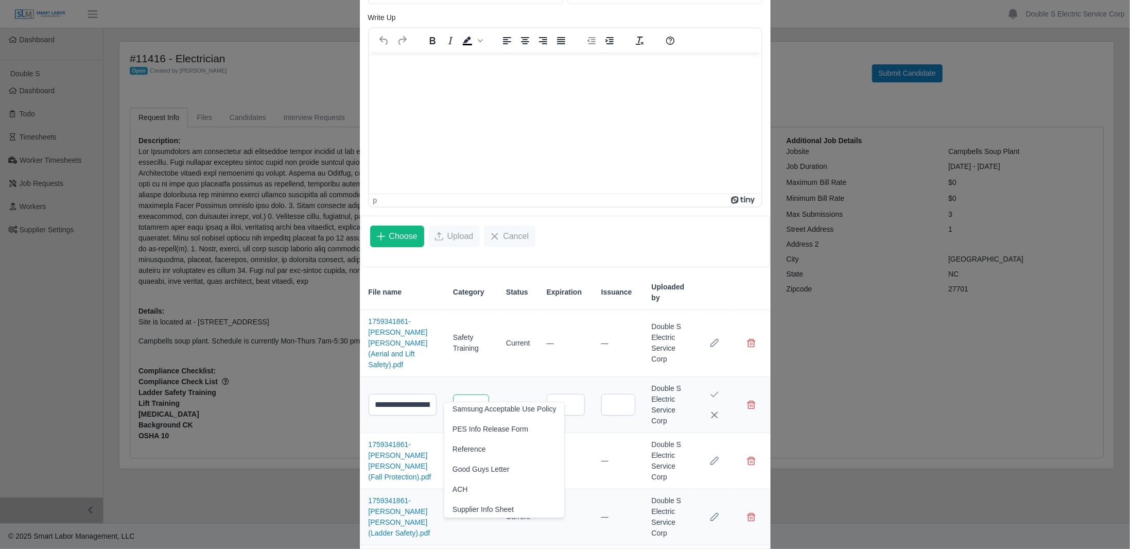
scroll to position [269, 0]
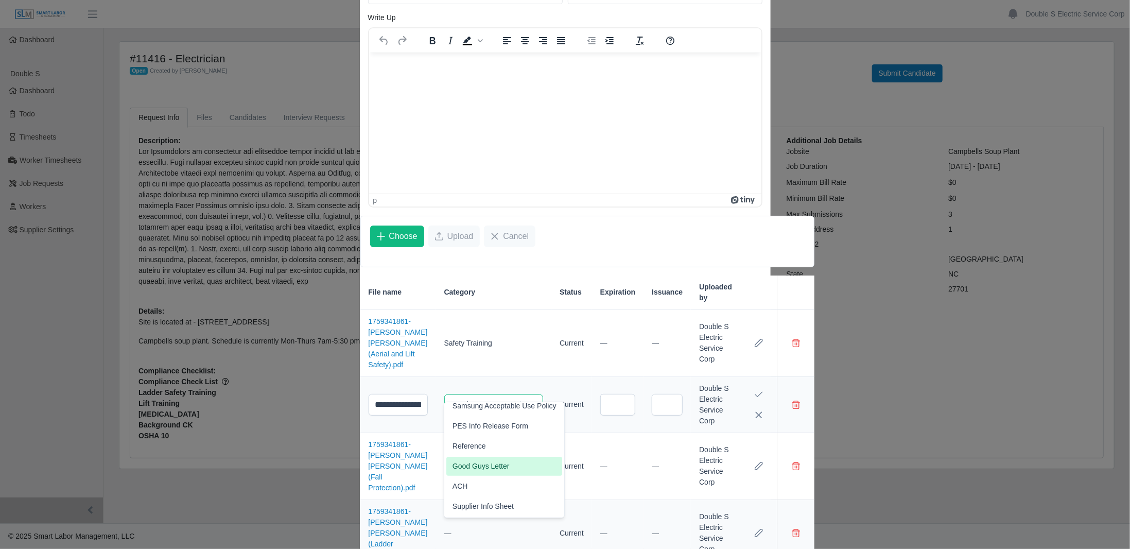
click at [496, 461] on span "Good Guys Letter" at bounding box center [480, 466] width 57 height 11
click at [748, 389] on button "Save Edit" at bounding box center [758, 394] width 21 height 21
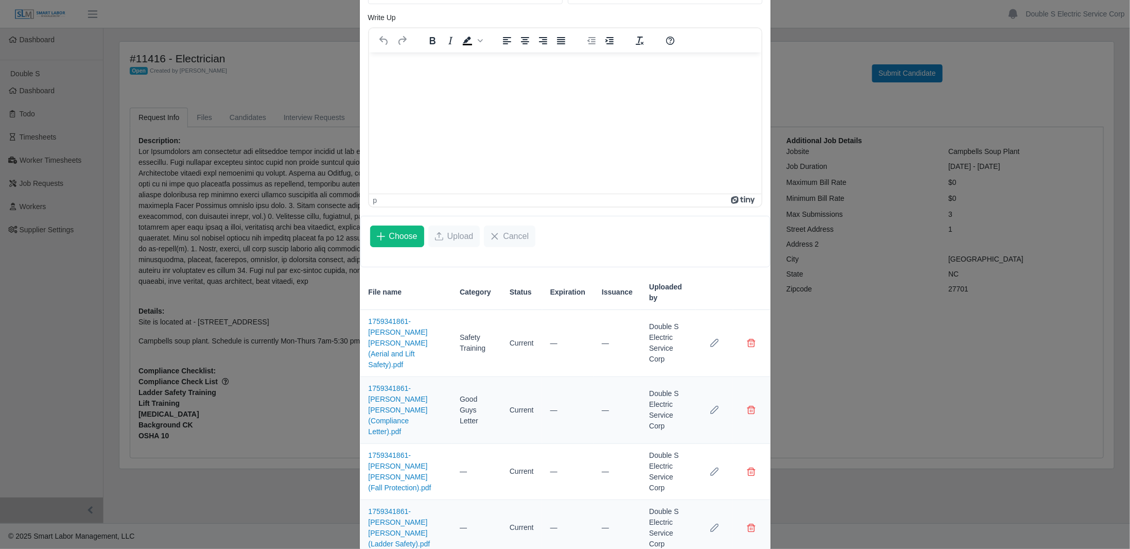
click at [710, 467] on icon "Row Edit" at bounding box center [714, 471] width 8 height 8
click at [472, 462] on div at bounding box center [478, 471] width 21 height 19
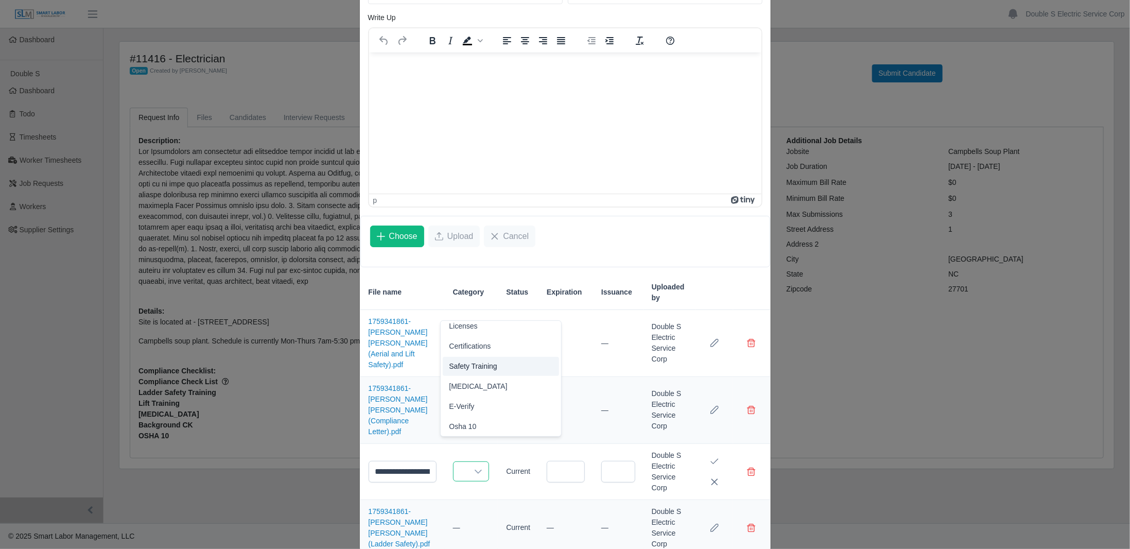
click at [485, 365] on span "Safety Training" at bounding box center [473, 366] width 48 height 11
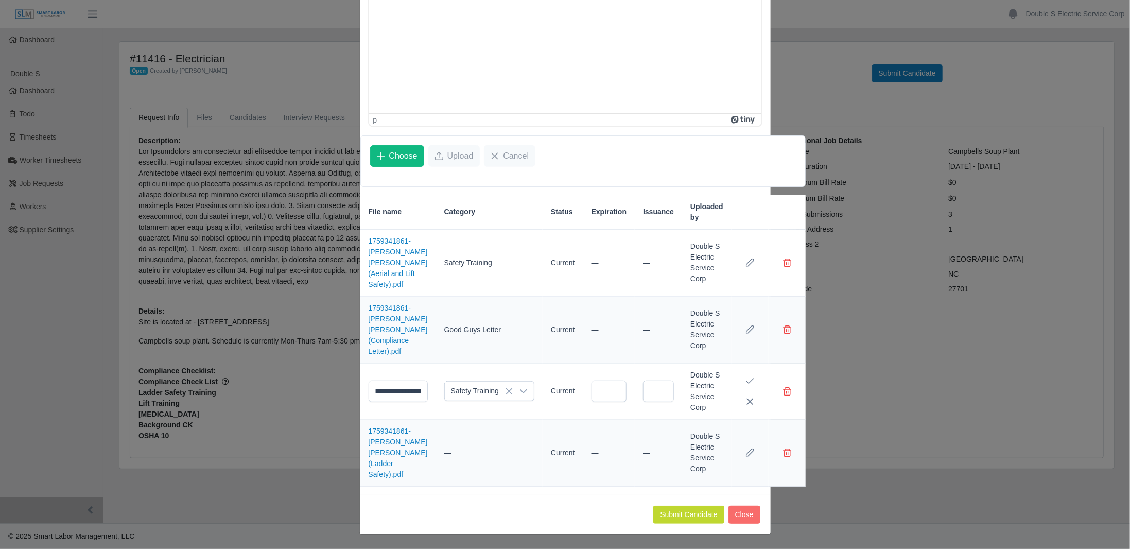
click at [746, 380] on icon "Save Edit" at bounding box center [750, 381] width 8 height 8
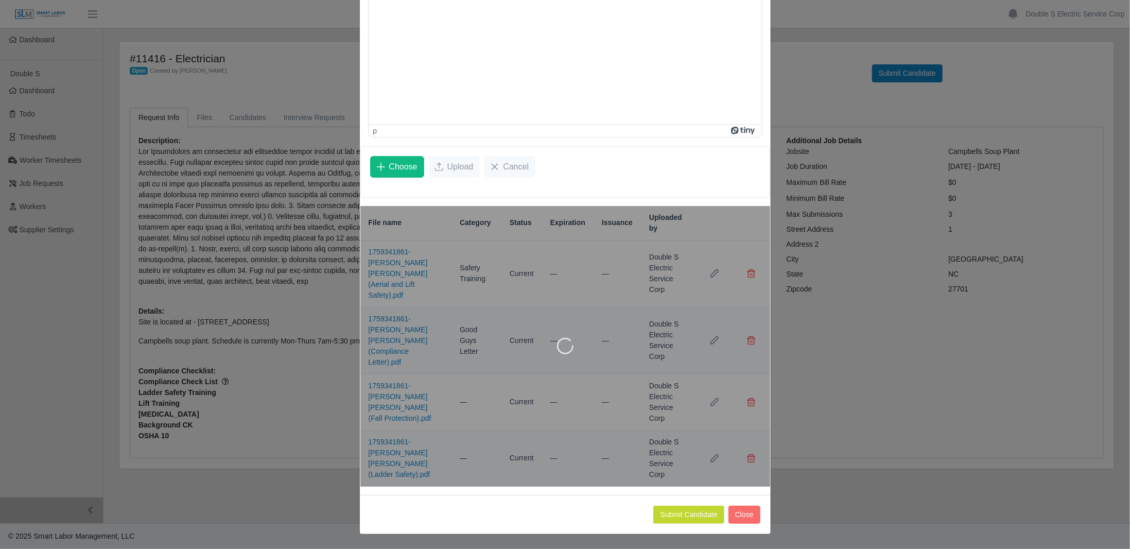
scroll to position [161, 0]
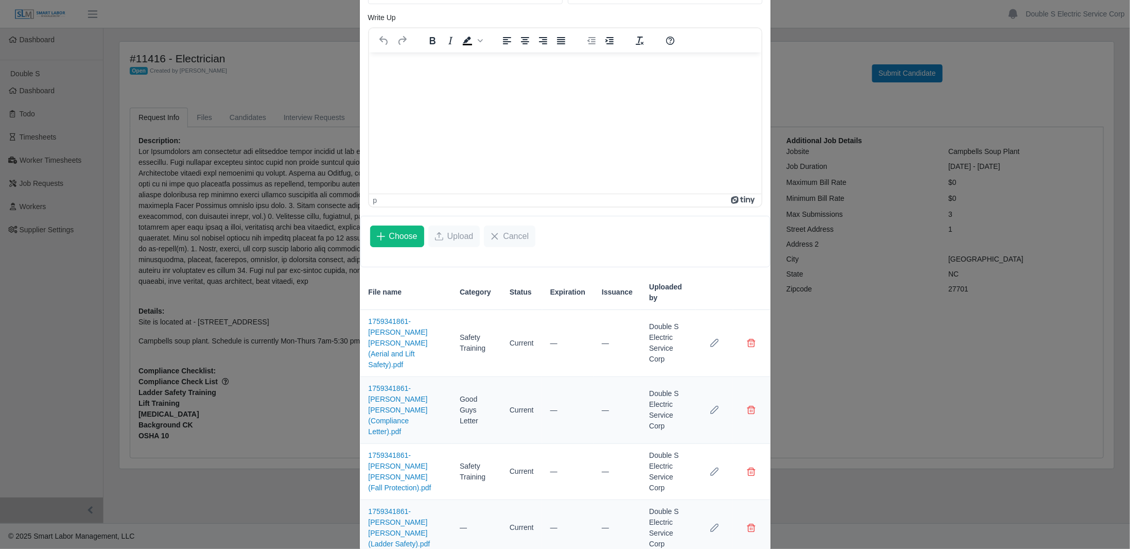
click at [715, 517] on button "Row Edit" at bounding box center [714, 527] width 21 height 21
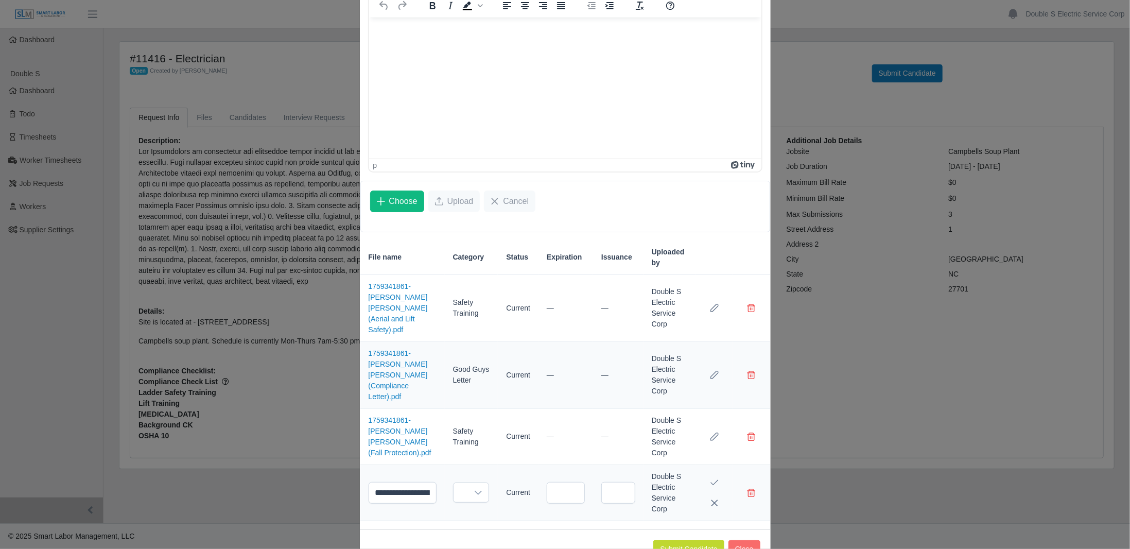
scroll to position [204, 0]
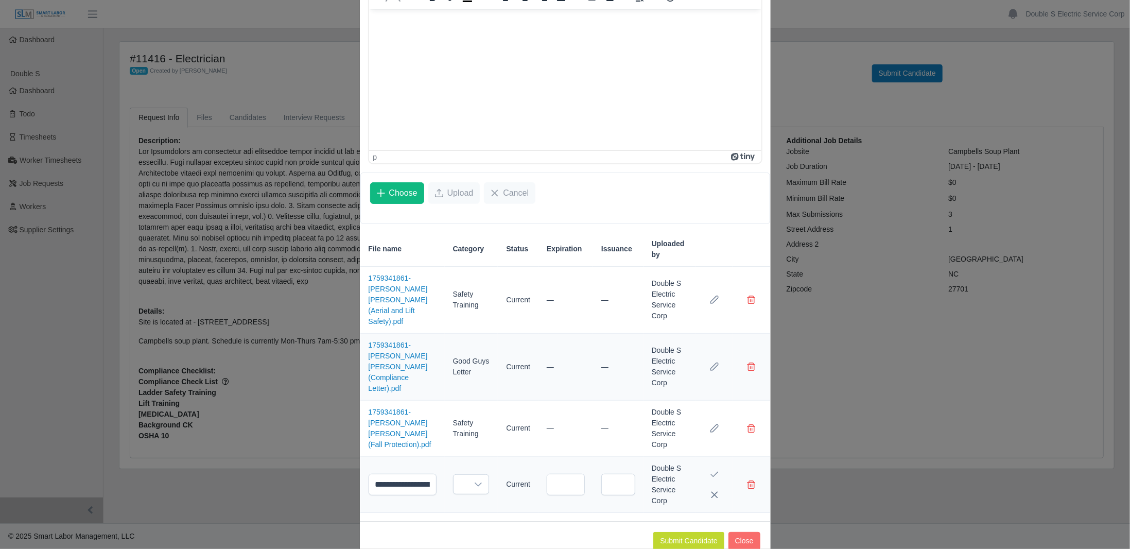
click at [472, 475] on div at bounding box center [478, 484] width 21 height 19
click at [482, 382] on span "Safety Training" at bounding box center [476, 378] width 48 height 11
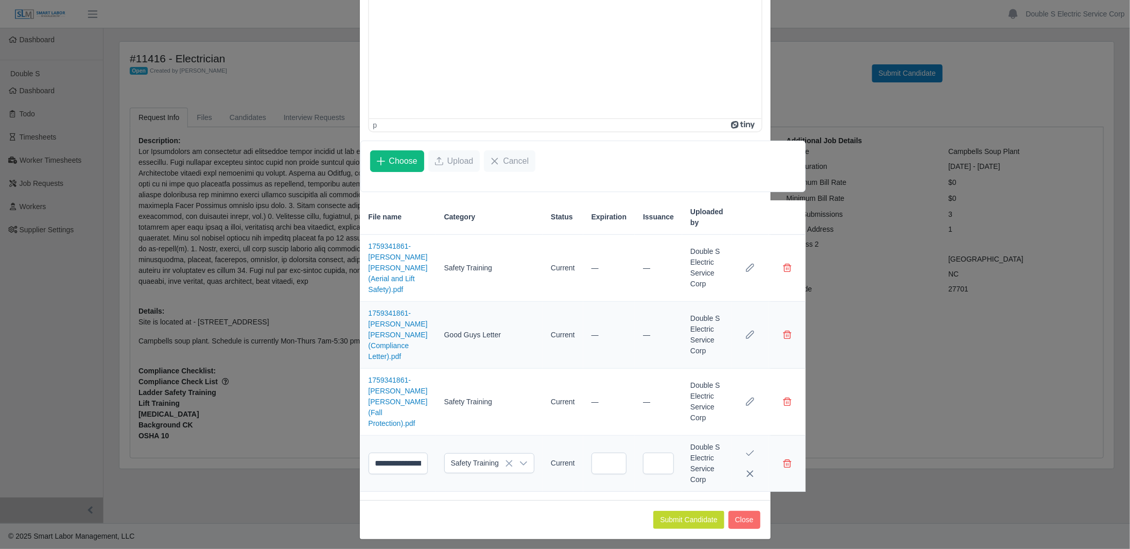
click at [740, 443] on button "Save Edit" at bounding box center [750, 453] width 21 height 21
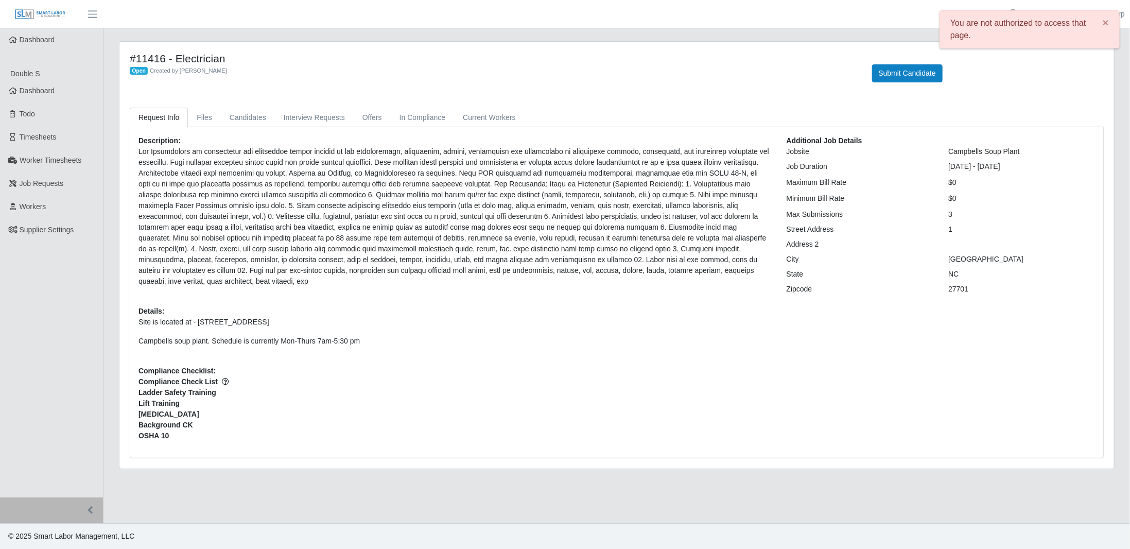
click at [53, 92] on span "Dashboard" at bounding box center [38, 90] width 36 height 8
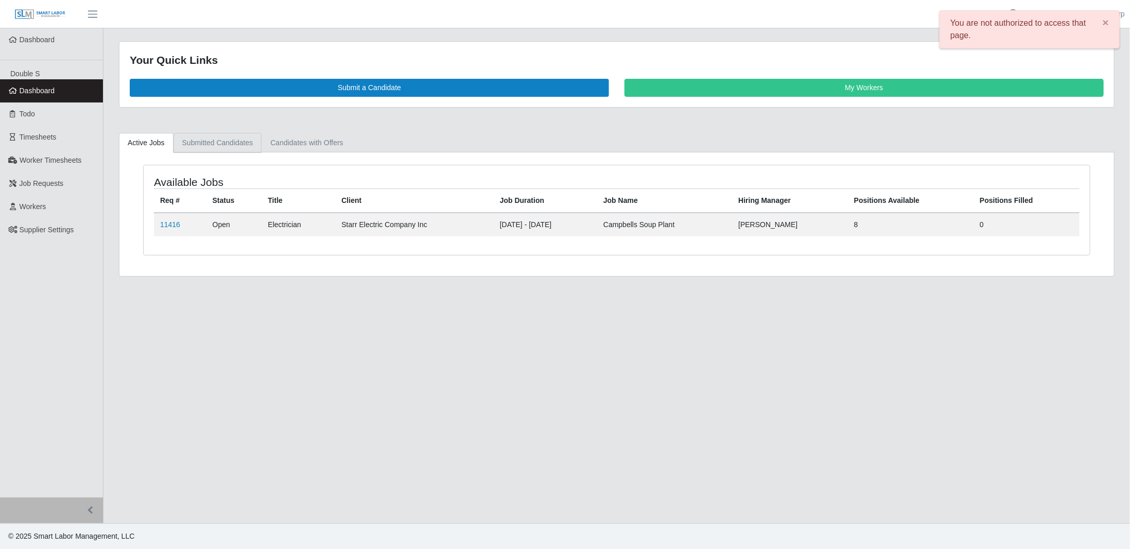
click at [198, 144] on link "Submitted Candidates" at bounding box center [217, 143] width 89 height 20
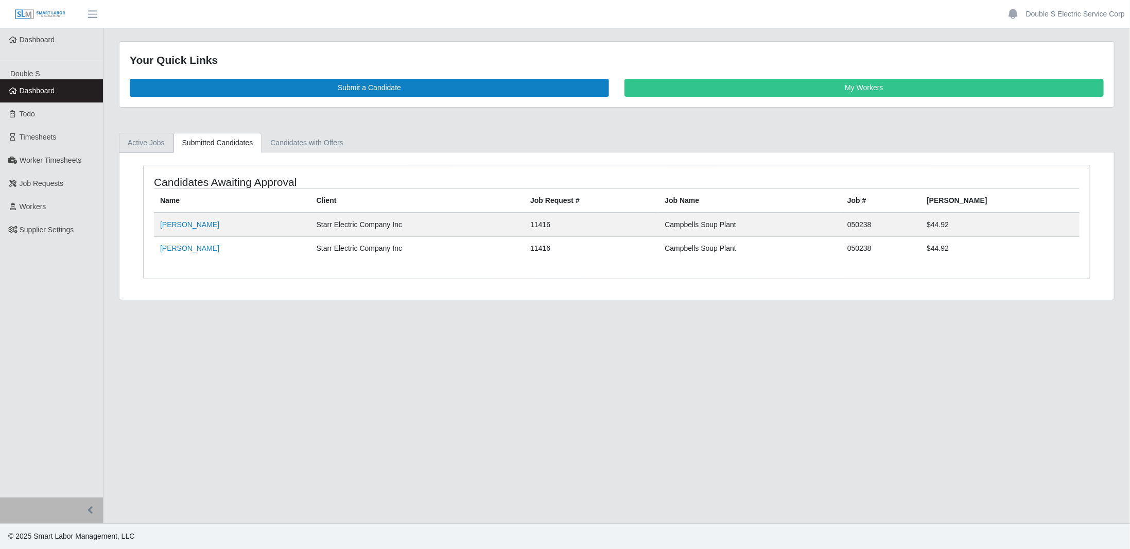
click at [150, 147] on link "Active Jobs" at bounding box center [146, 143] width 55 height 20
